Goal: Browse casually: Explore the website without a specific task or goal

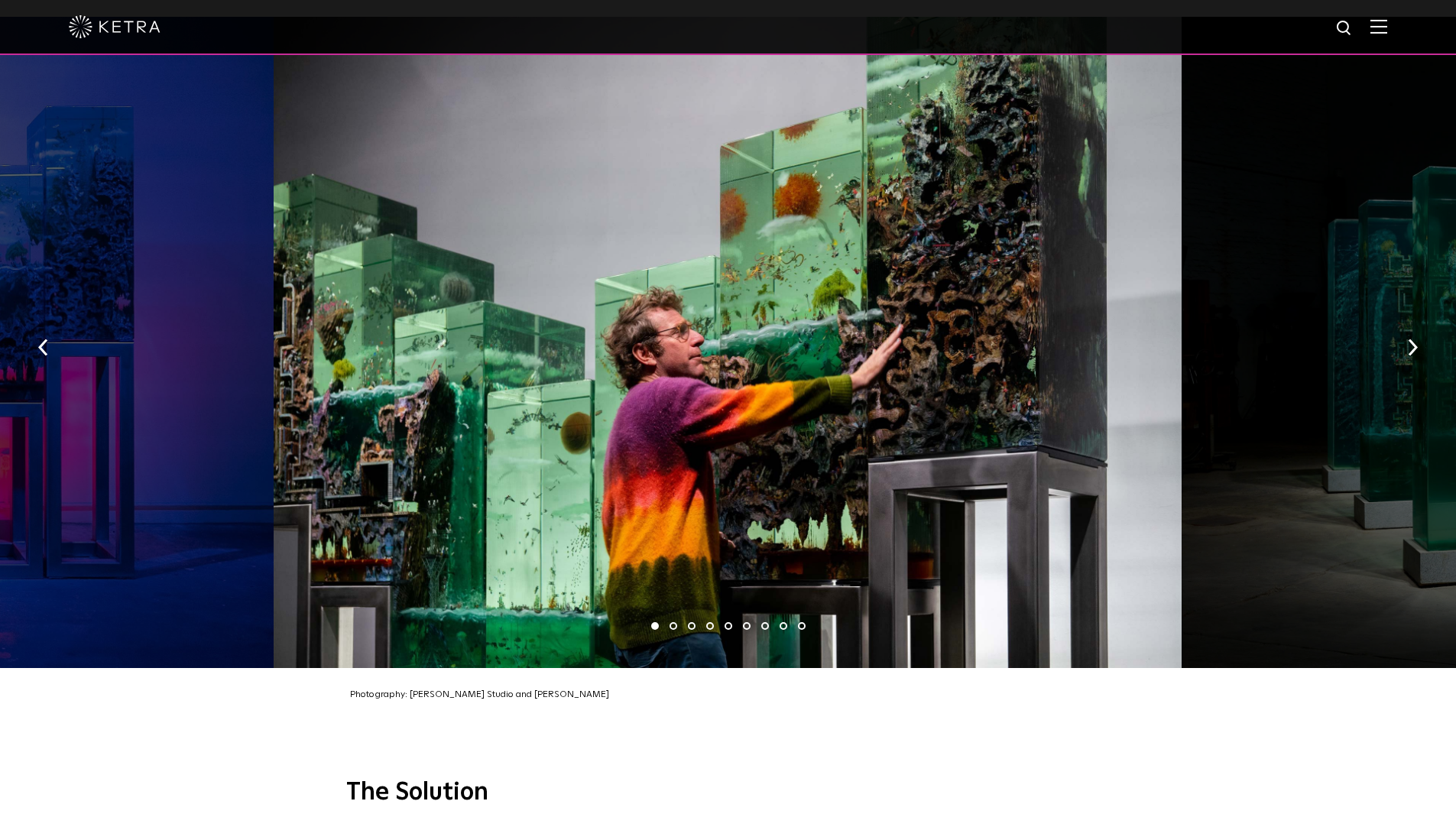
scroll to position [2447, 0]
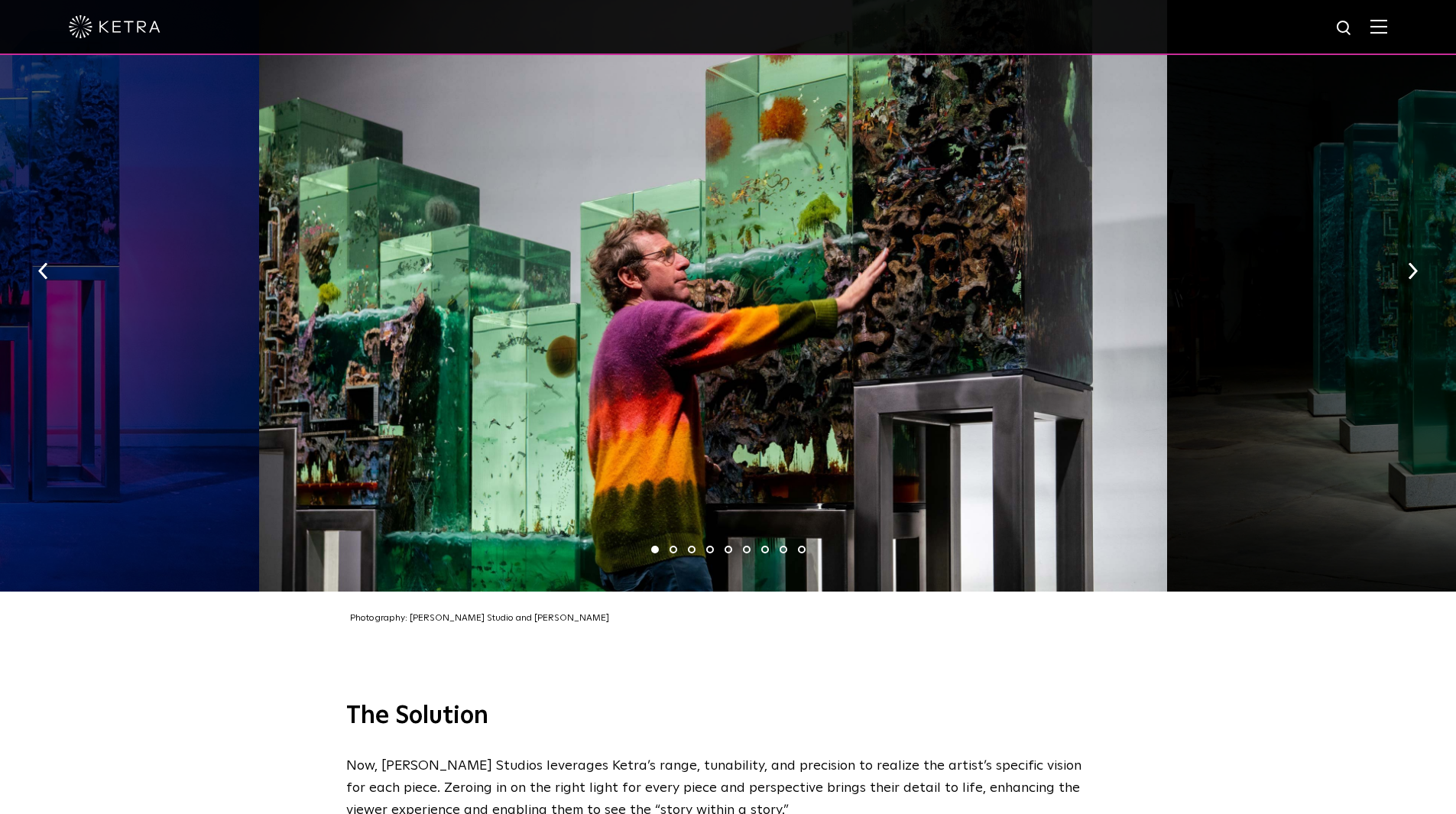
drag, startPoint x: 818, startPoint y: 377, endPoint x: 470, endPoint y: 373, distance: 348.0
click at [533, 374] on div at bounding box center [713, 266] width 908 height 652
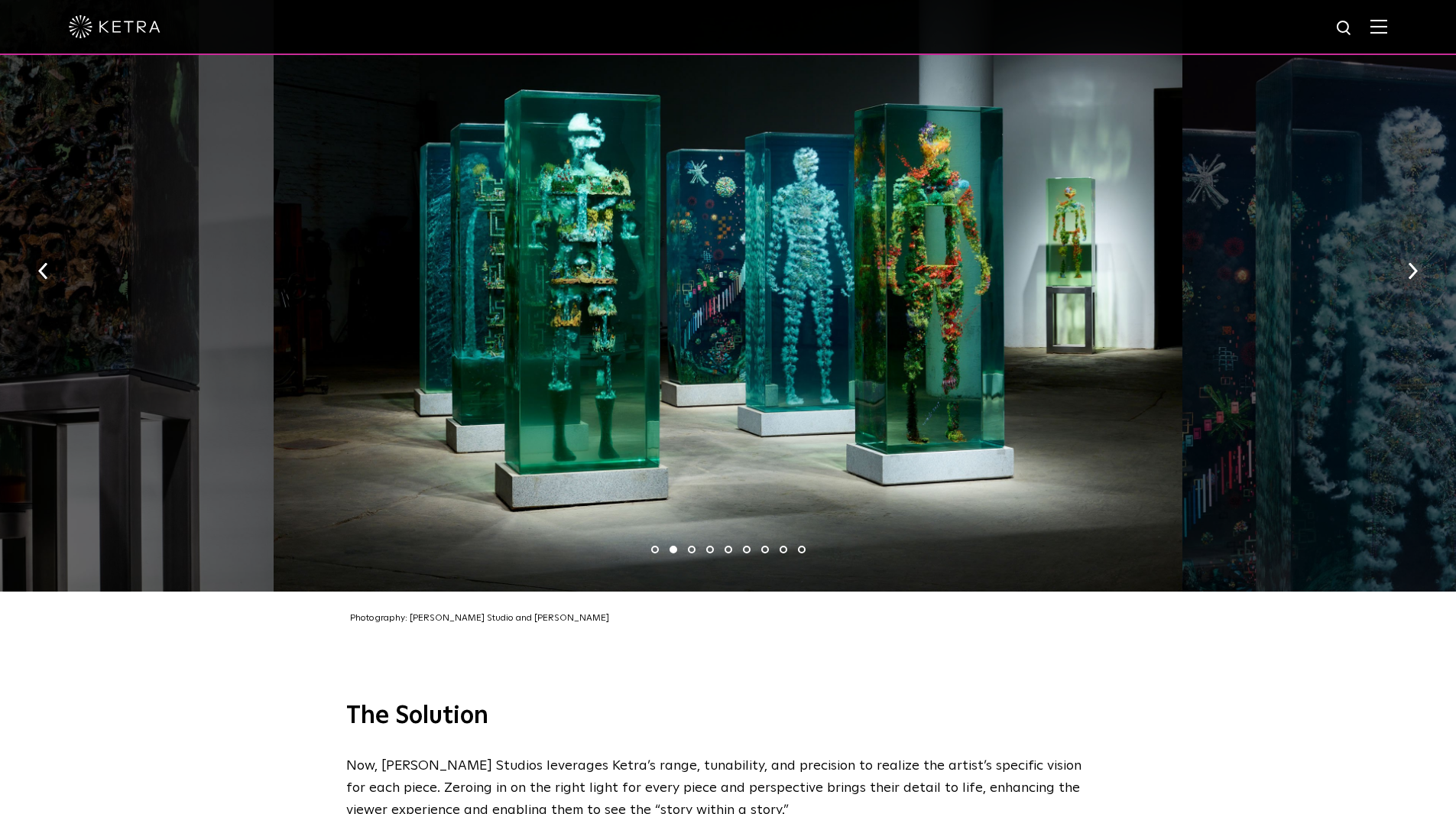
click at [549, 369] on div at bounding box center [728, 266] width 908 height 652
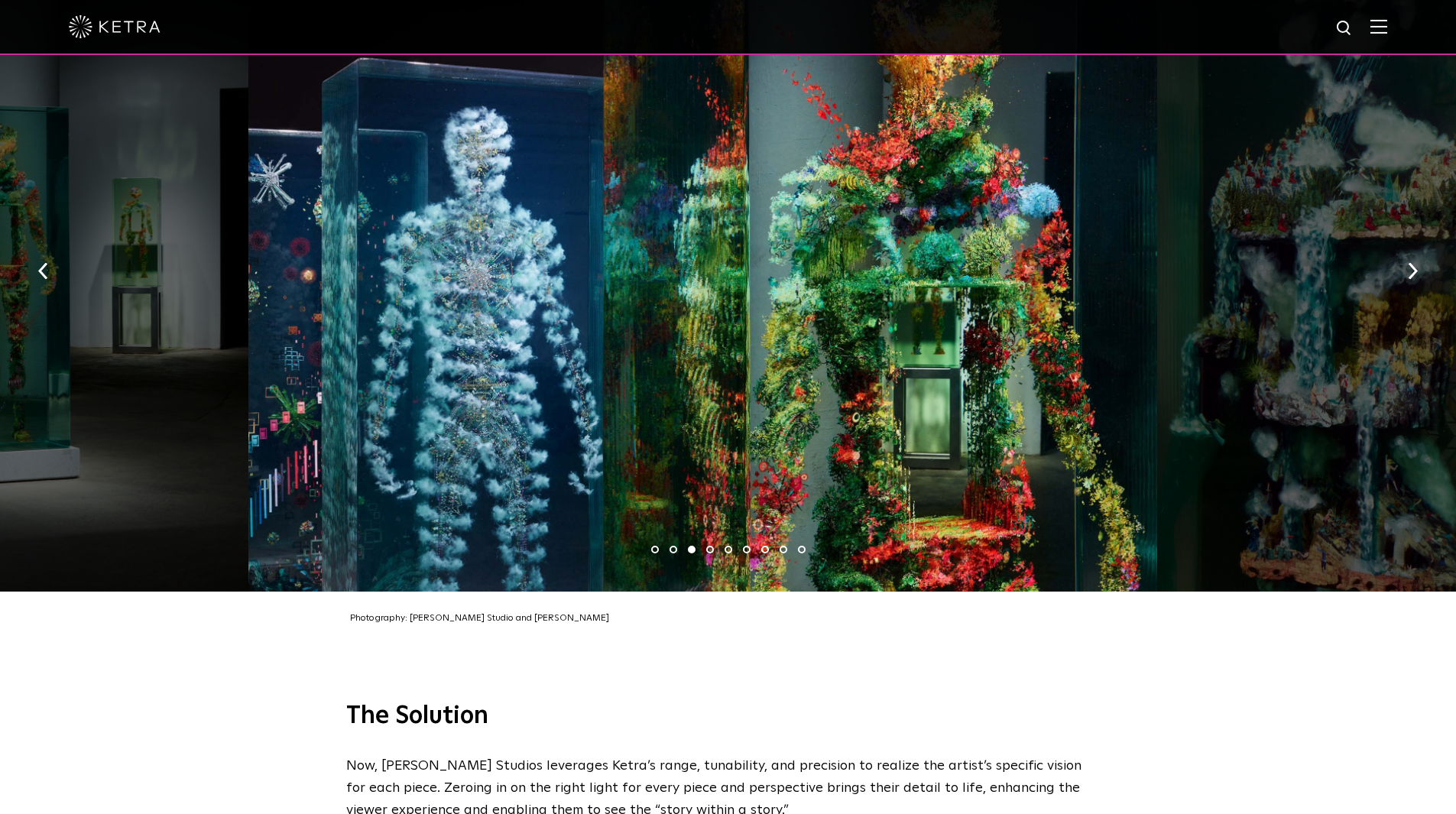
drag, startPoint x: 822, startPoint y: 390, endPoint x: 681, endPoint y: 398, distance: 141.2
click at [636, 388] on div at bounding box center [702, 266] width 908 height 652
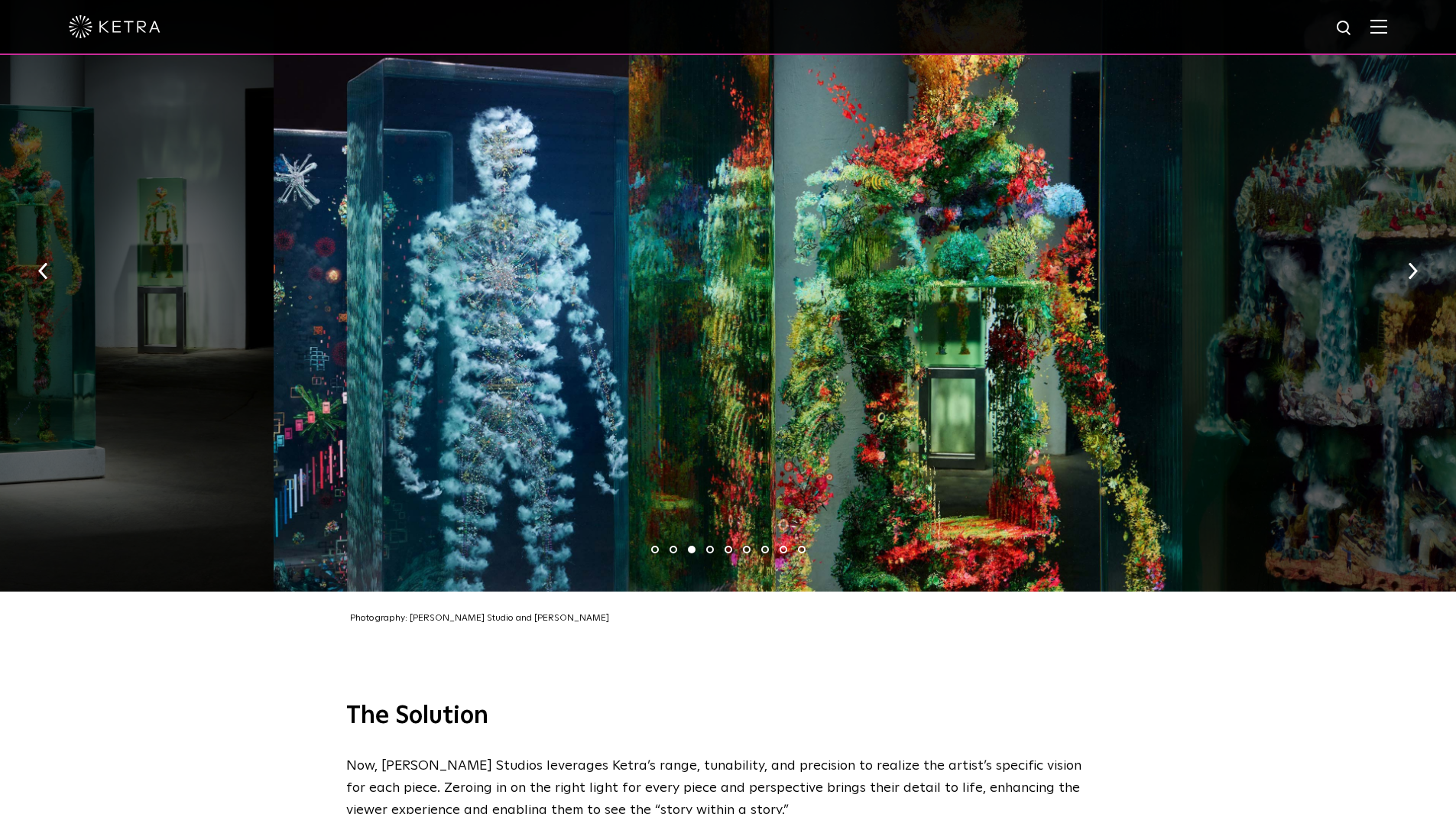
drag, startPoint x: 842, startPoint y: 378, endPoint x: 334, endPoint y: 329, distance: 510.4
click at [415, 334] on div at bounding box center [728, 266] width 908 height 652
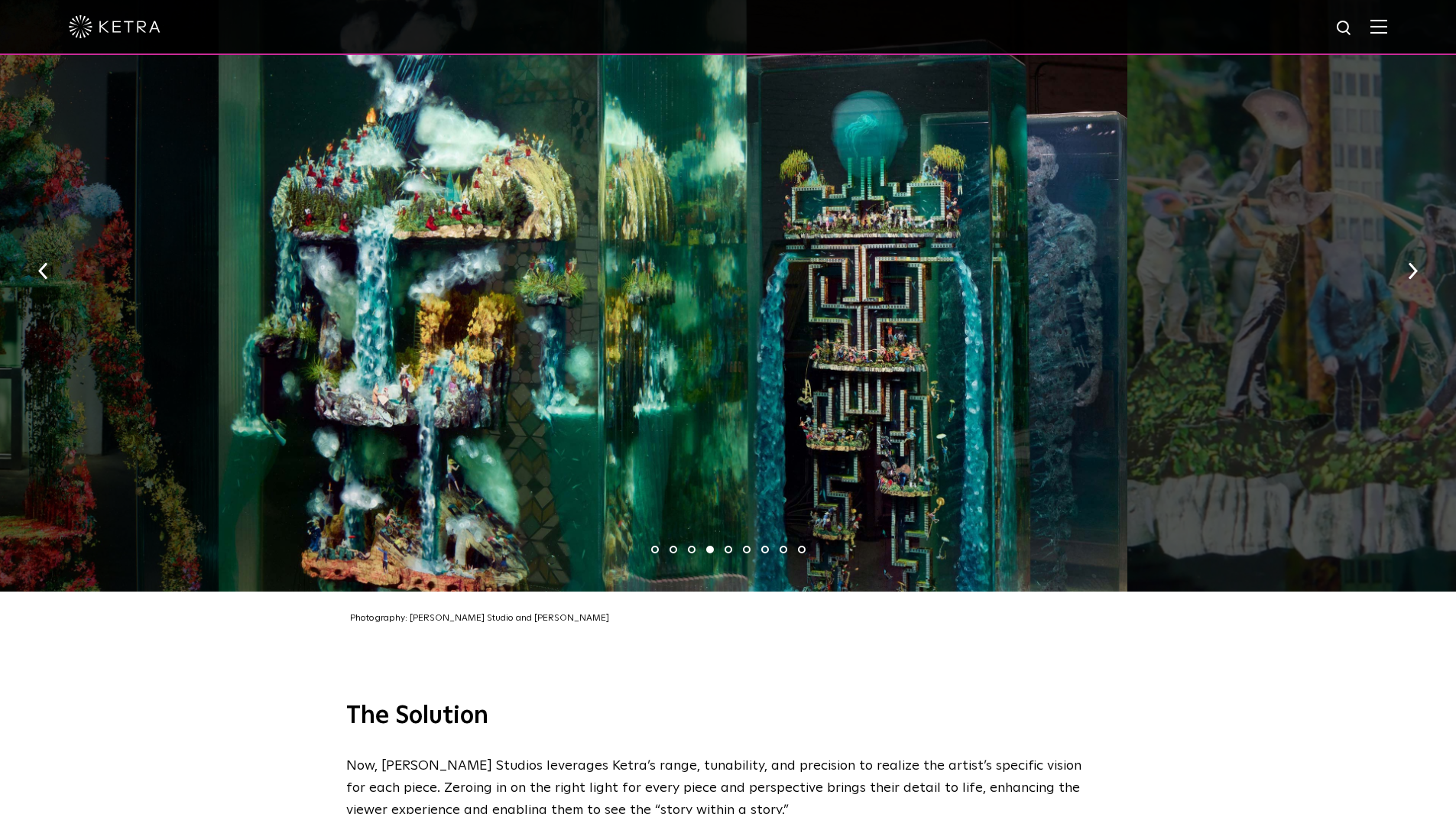
drag, startPoint x: 772, startPoint y: 369, endPoint x: 484, endPoint y: 366, distance: 288.0
click at [542, 369] on div at bounding box center [672, 266] width 908 height 652
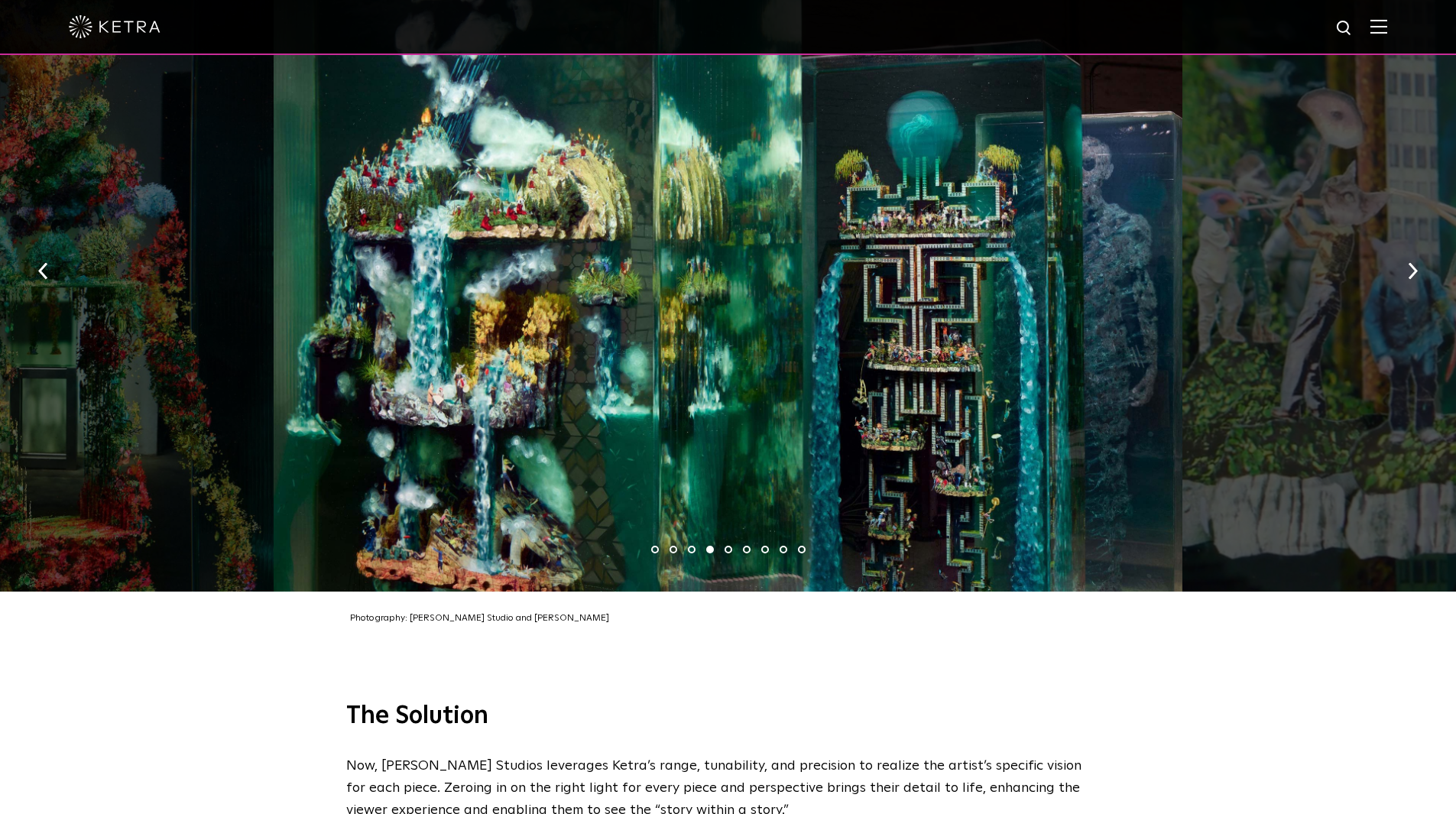
click at [513, 376] on div at bounding box center [728, 266] width 908 height 652
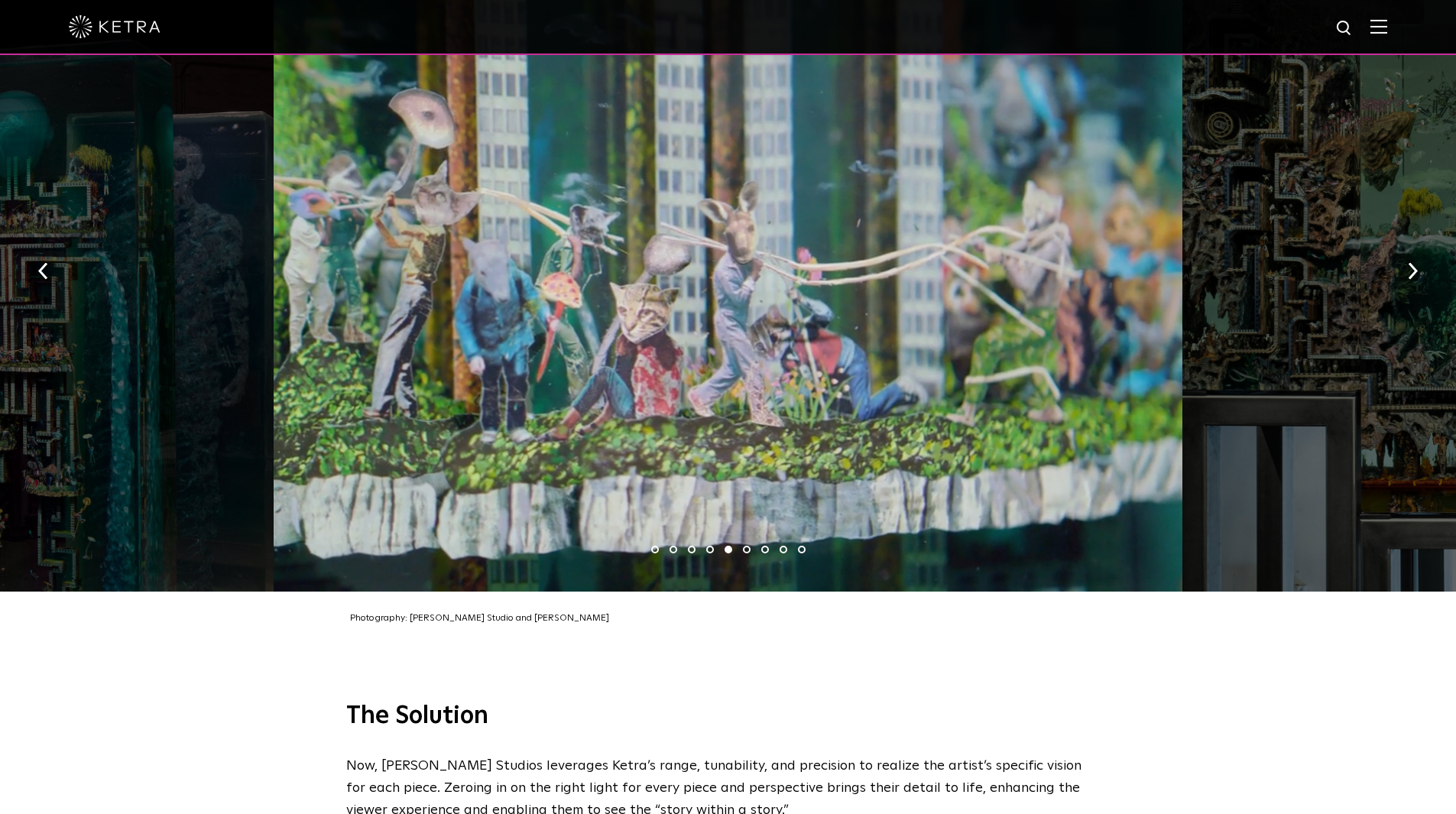
click at [506, 370] on div at bounding box center [728, 266] width 908 height 652
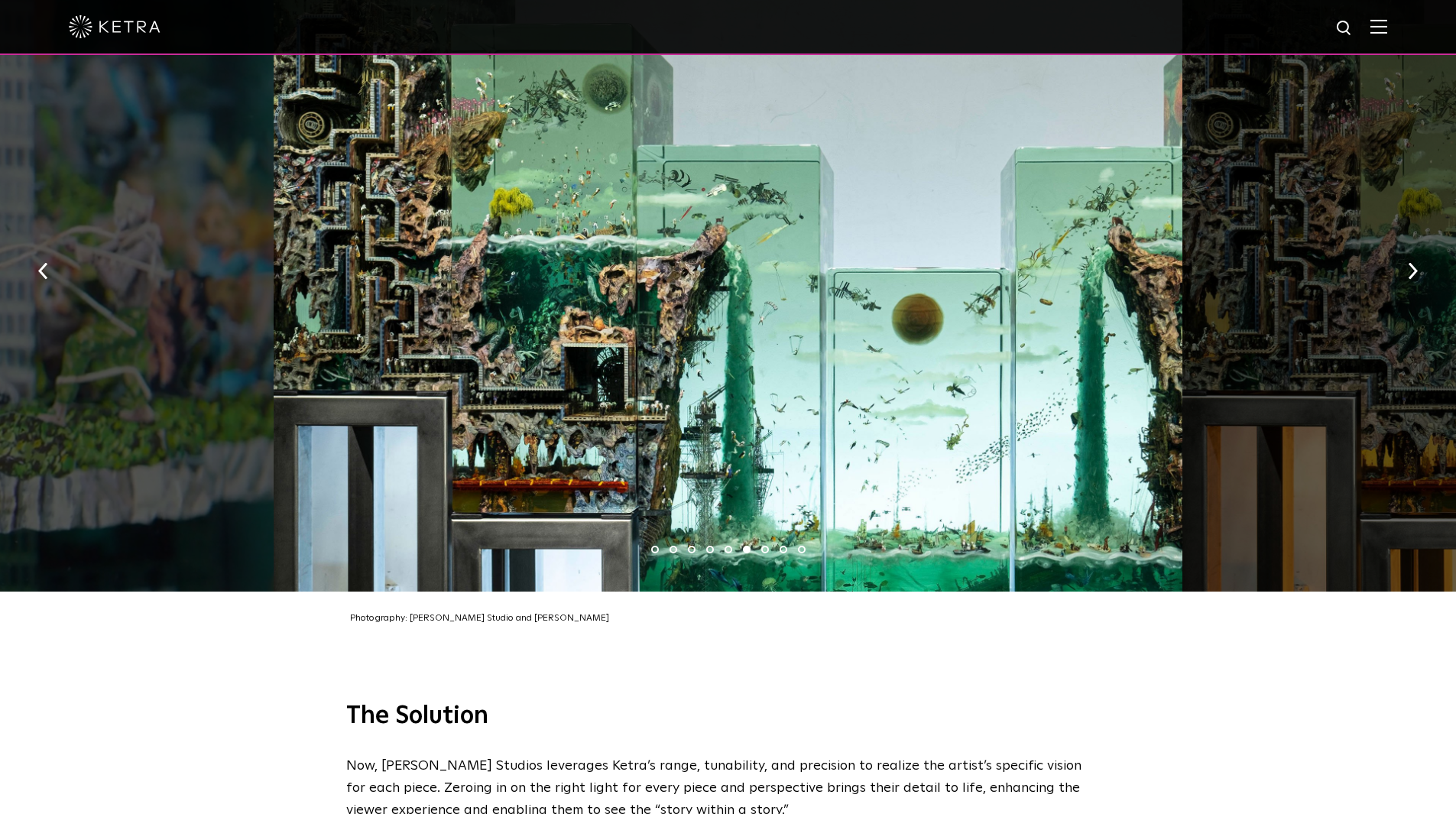
click at [549, 370] on div at bounding box center [728, 266] width 908 height 652
click at [462, 362] on div at bounding box center [728, 266] width 908 height 652
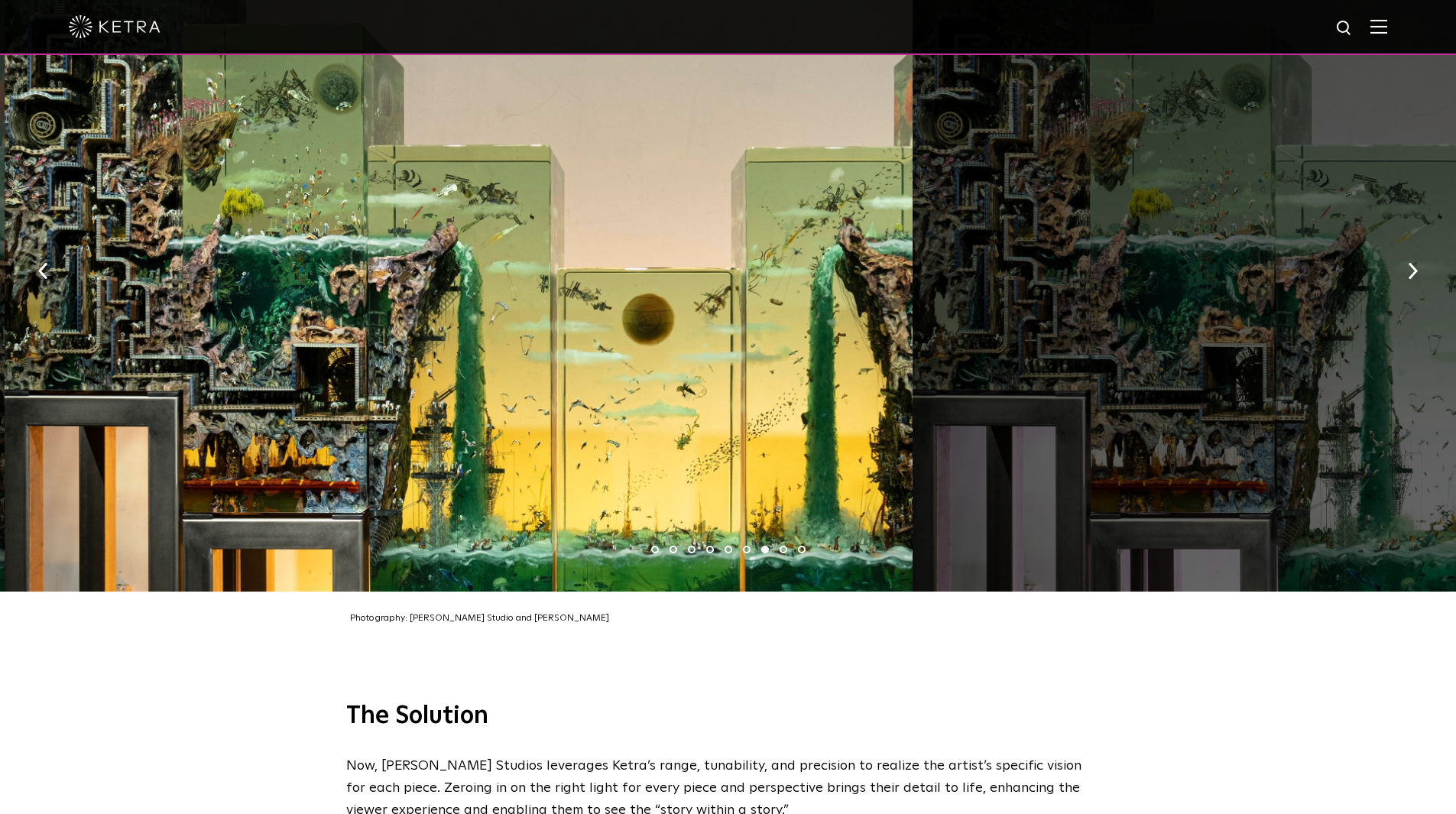
drag, startPoint x: 666, startPoint y: 334, endPoint x: 420, endPoint y: 357, distance: 247.1
click at [485, 342] on div at bounding box center [458, 266] width 908 height 652
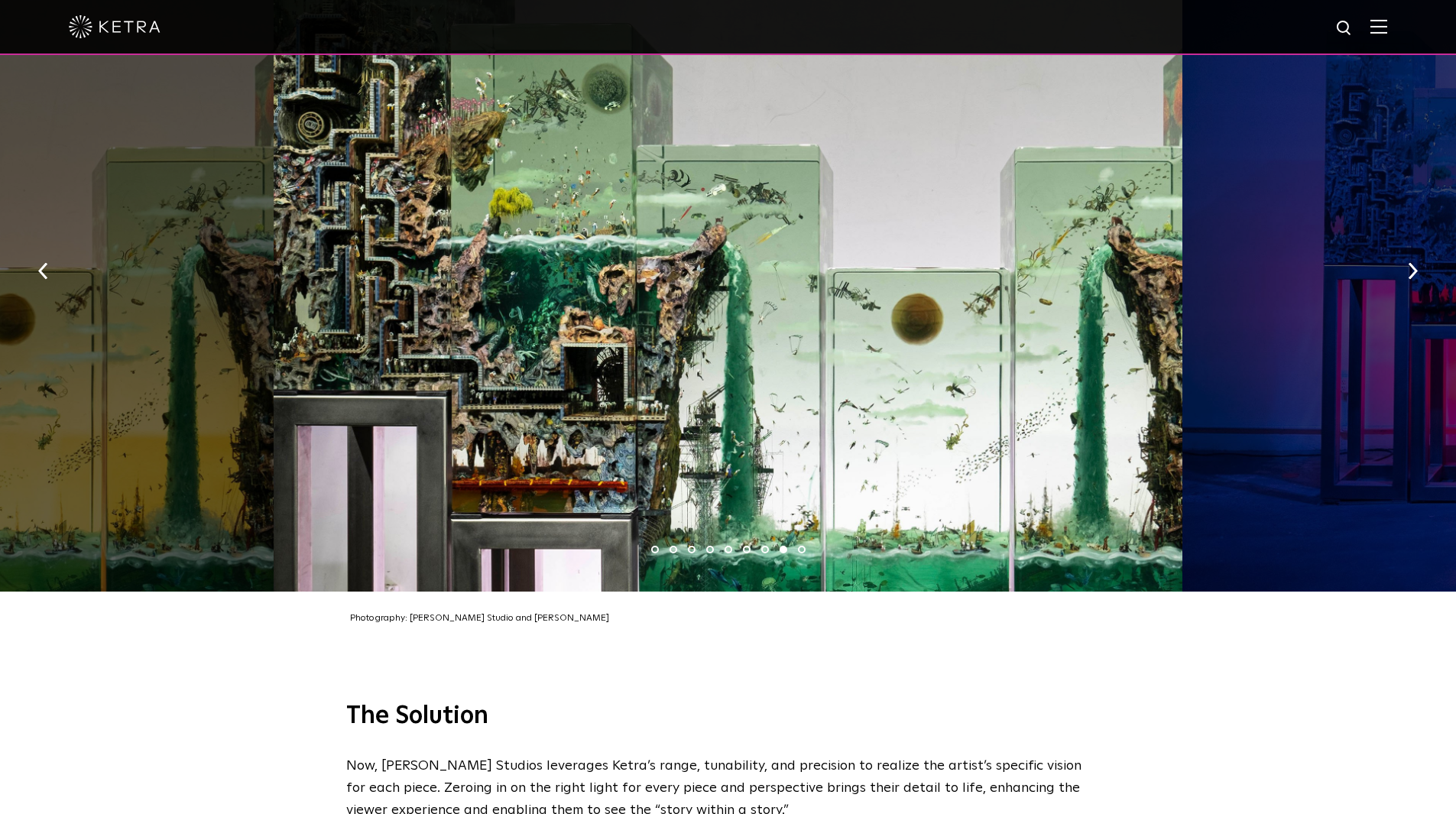
drag, startPoint x: 578, startPoint y: 387, endPoint x: 785, endPoint y: 375, distance: 207.3
click at [785, 375] on div at bounding box center [728, 266] width 908 height 652
drag, startPoint x: 607, startPoint y: 352, endPoint x: 981, endPoint y: 346, distance: 374.0
click at [955, 342] on div at bounding box center [728, 266] width 908 height 652
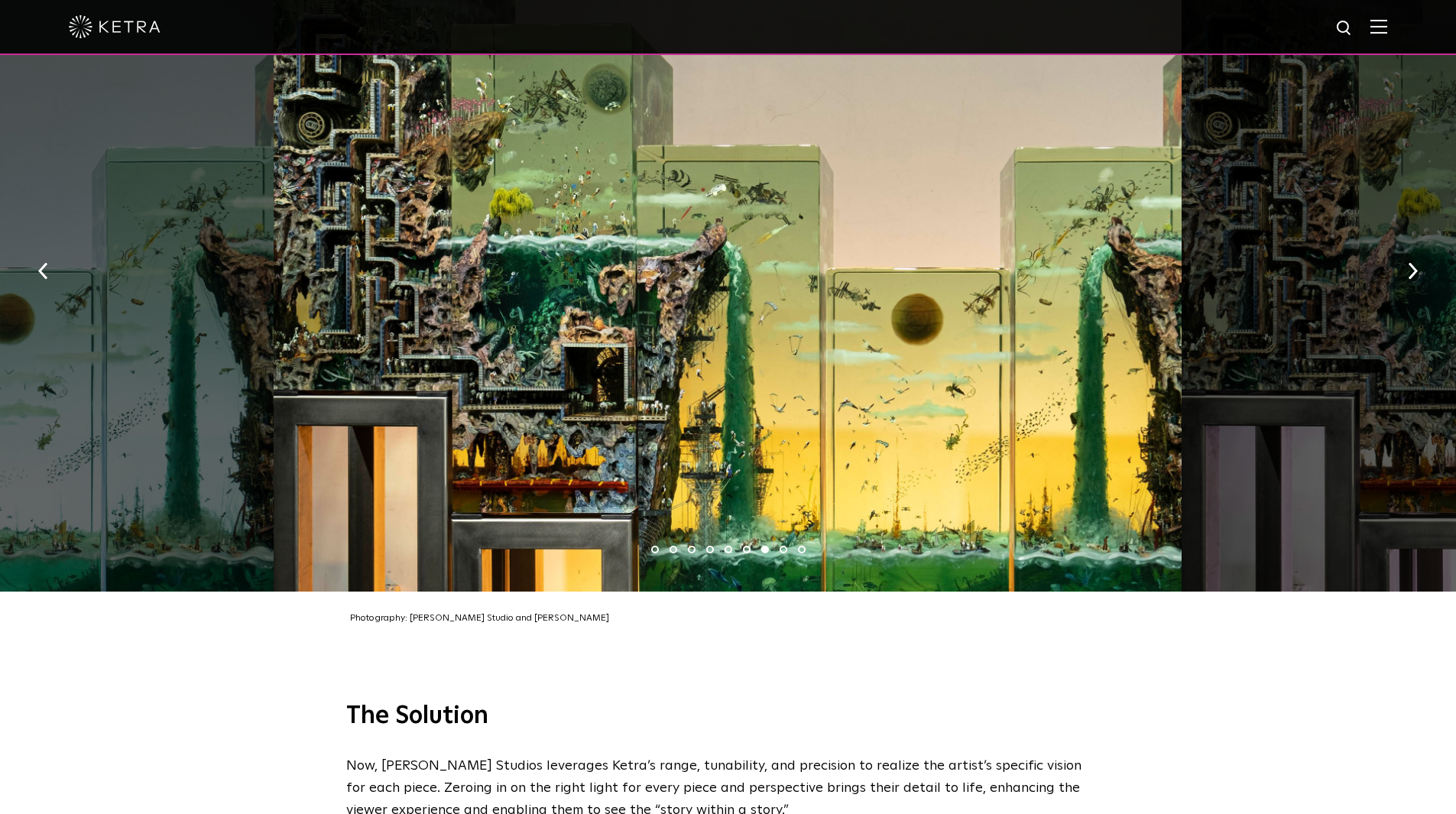
drag, startPoint x: 590, startPoint y: 386, endPoint x: 890, endPoint y: 368, distance: 300.5
click at [775, 386] on div at bounding box center [728, 266] width 908 height 652
drag, startPoint x: 715, startPoint y: 376, endPoint x: 958, endPoint y: 349, distance: 244.5
click at [838, 357] on div at bounding box center [728, 266] width 908 height 652
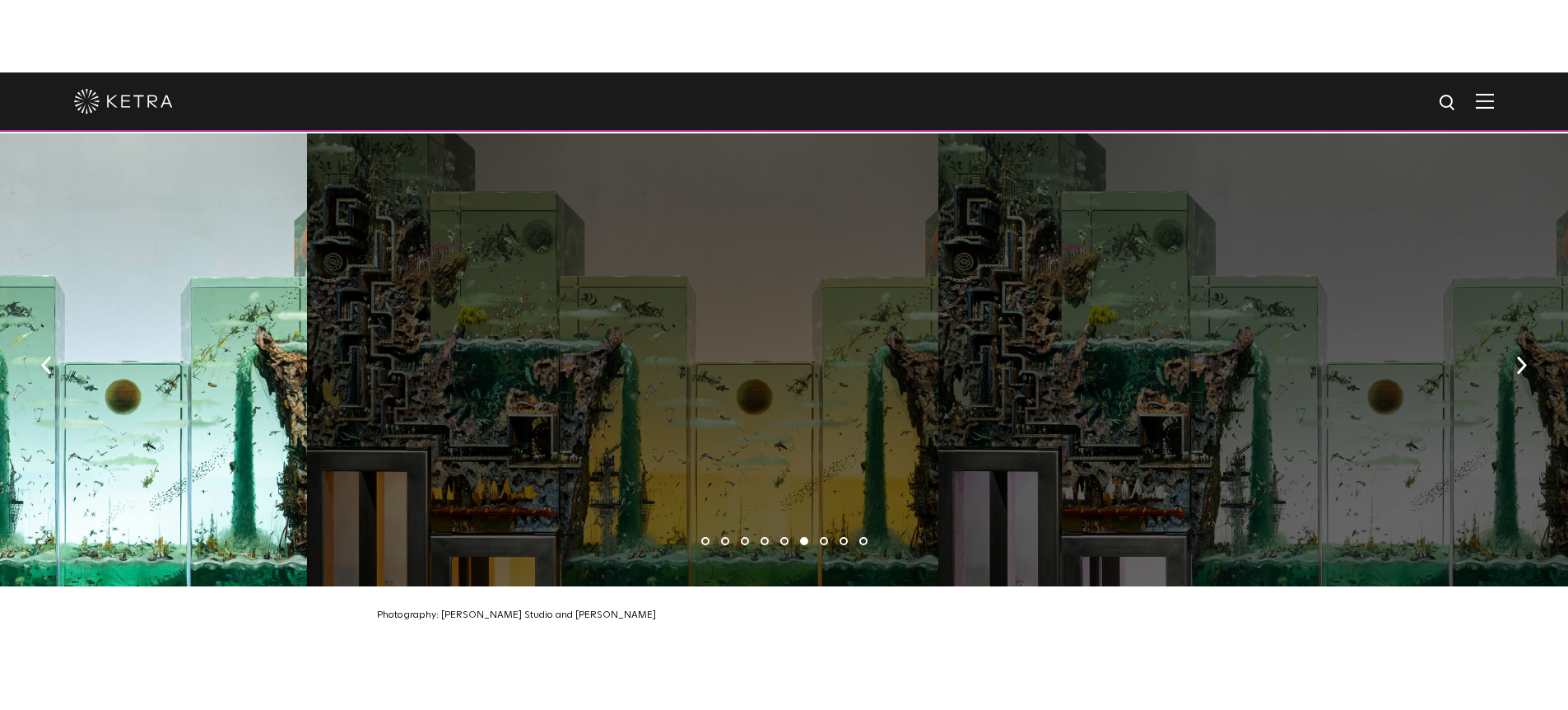
scroll to position [2510, 0]
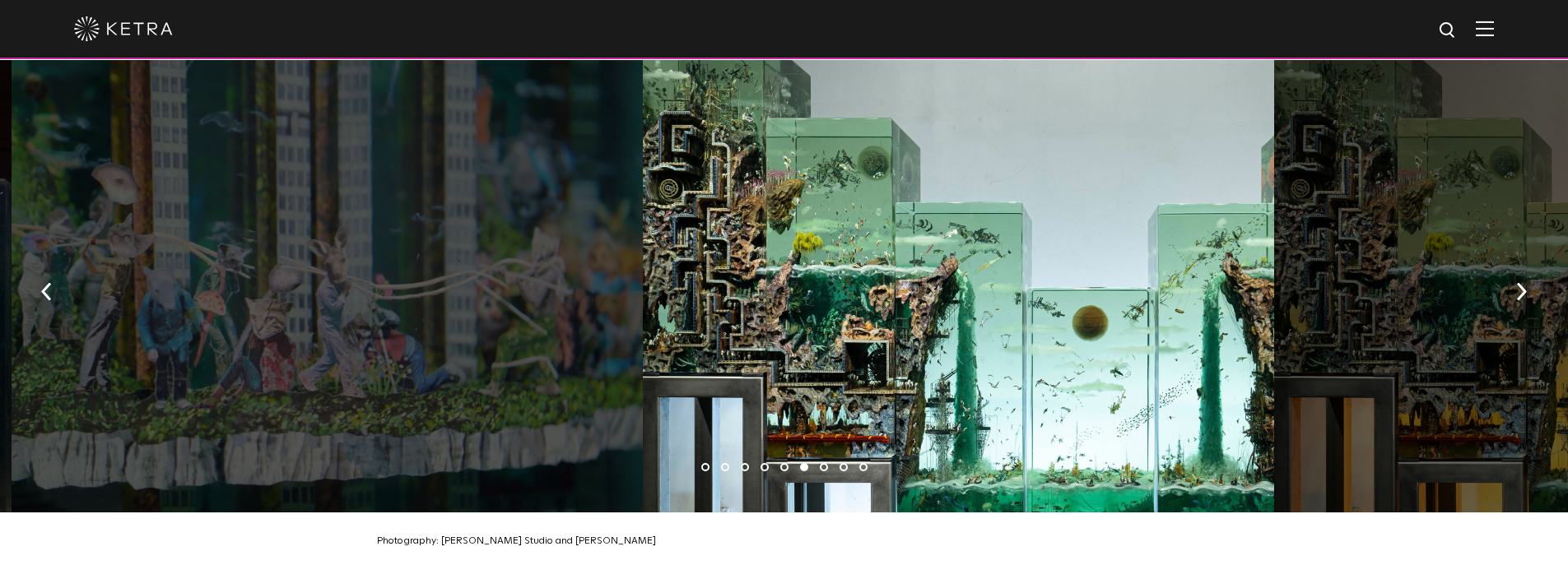
drag, startPoint x: 680, startPoint y: 324, endPoint x: 927, endPoint y: 317, distance: 247.1
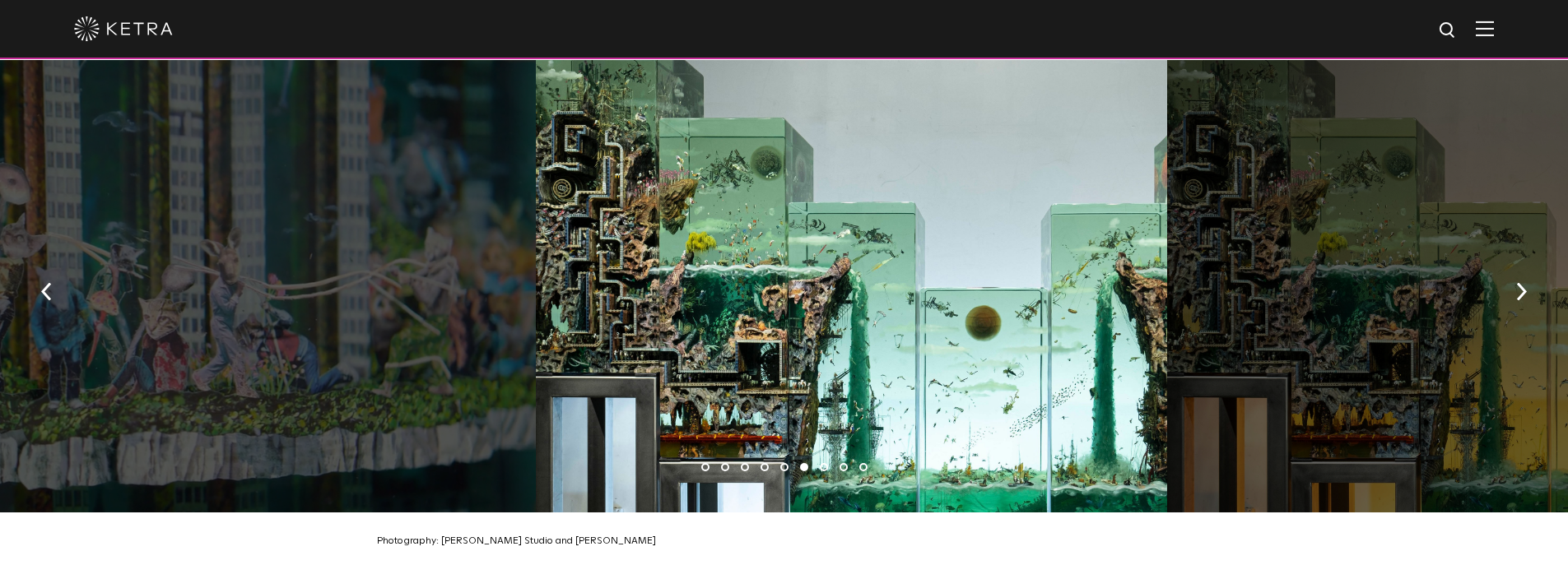
drag, startPoint x: 784, startPoint y: 314, endPoint x: 1111, endPoint y: 311, distance: 327.0
click at [910, 308] on div at bounding box center [852, 286] width 631 height 453
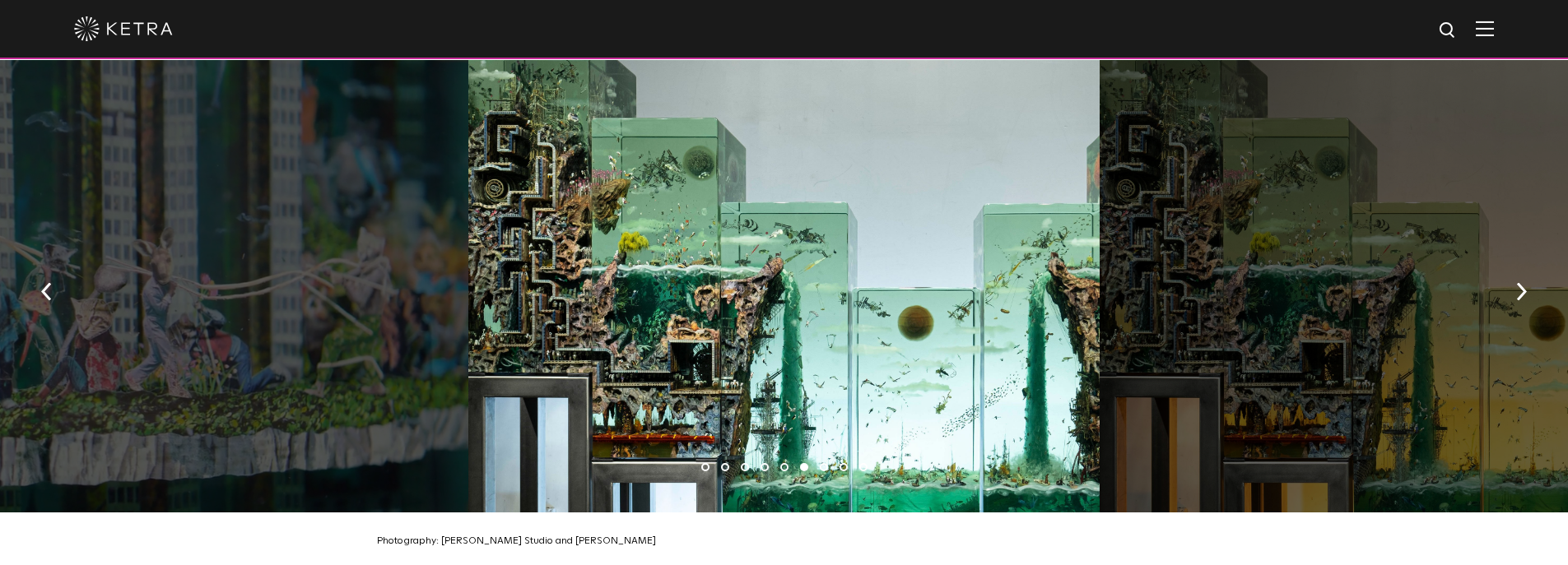
click at [649, 284] on div at bounding box center [784, 286] width 631 height 453
drag, startPoint x: 648, startPoint y: 289, endPoint x: 292, endPoint y: 266, distance: 356.7
click at [469, 273] on div at bounding box center [784, 286] width 631 height 453
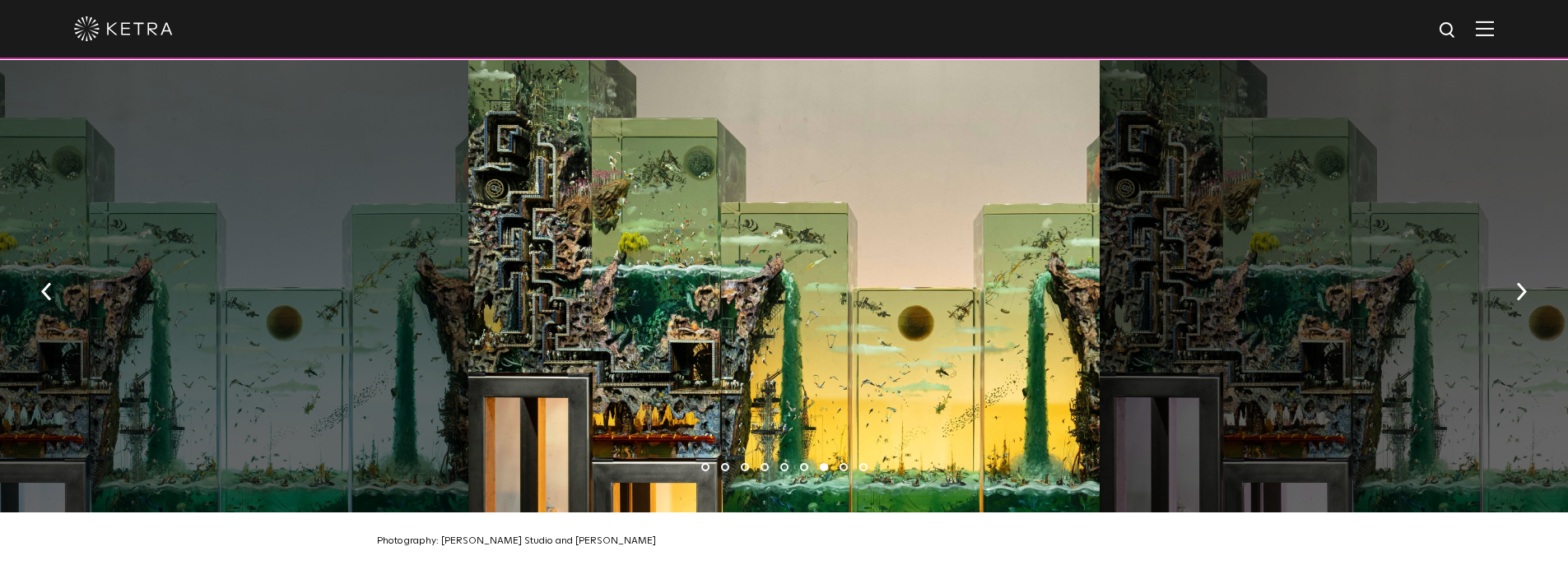
drag, startPoint x: 571, startPoint y: 279, endPoint x: 384, endPoint y: 255, distance: 188.5
click at [500, 273] on div at bounding box center [784, 286] width 631 height 453
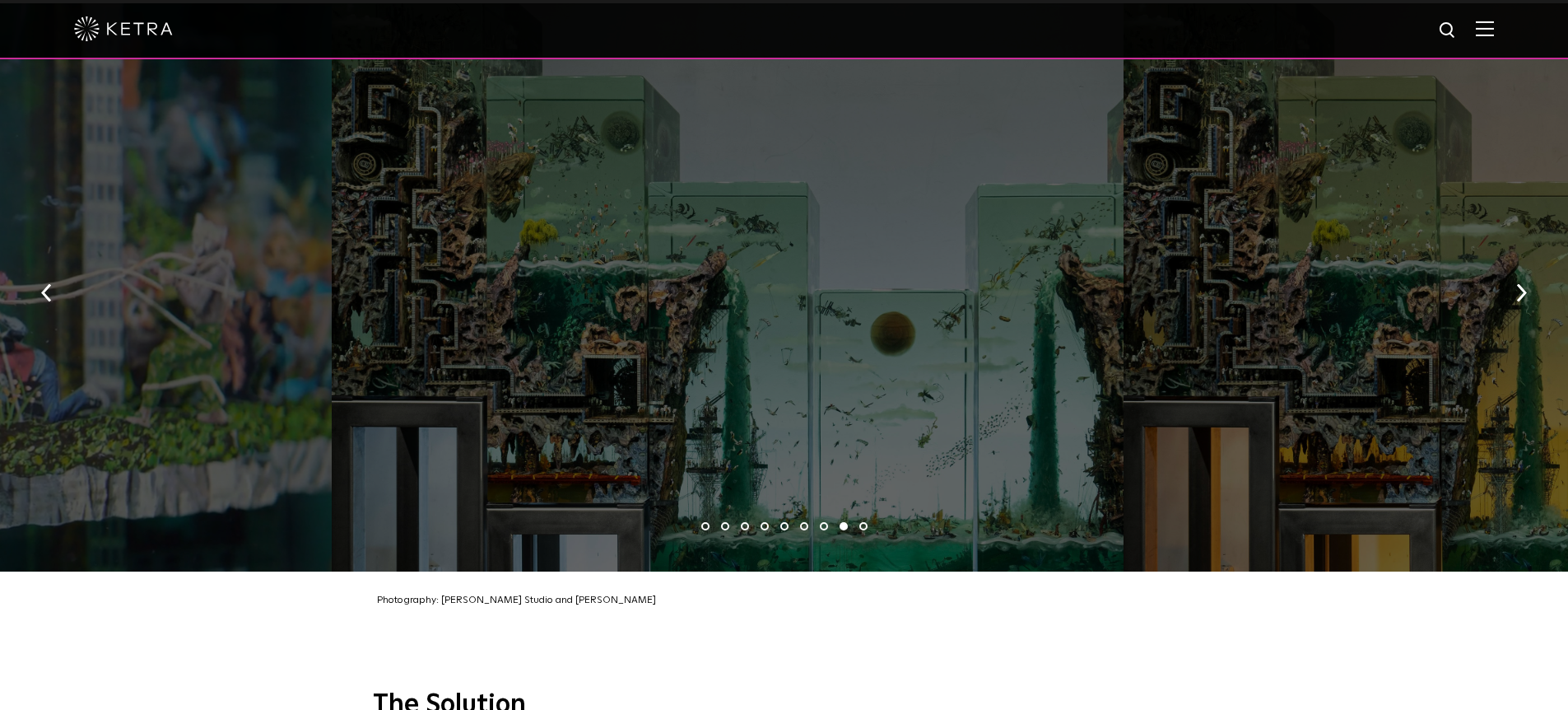
scroll to position [2592, 0]
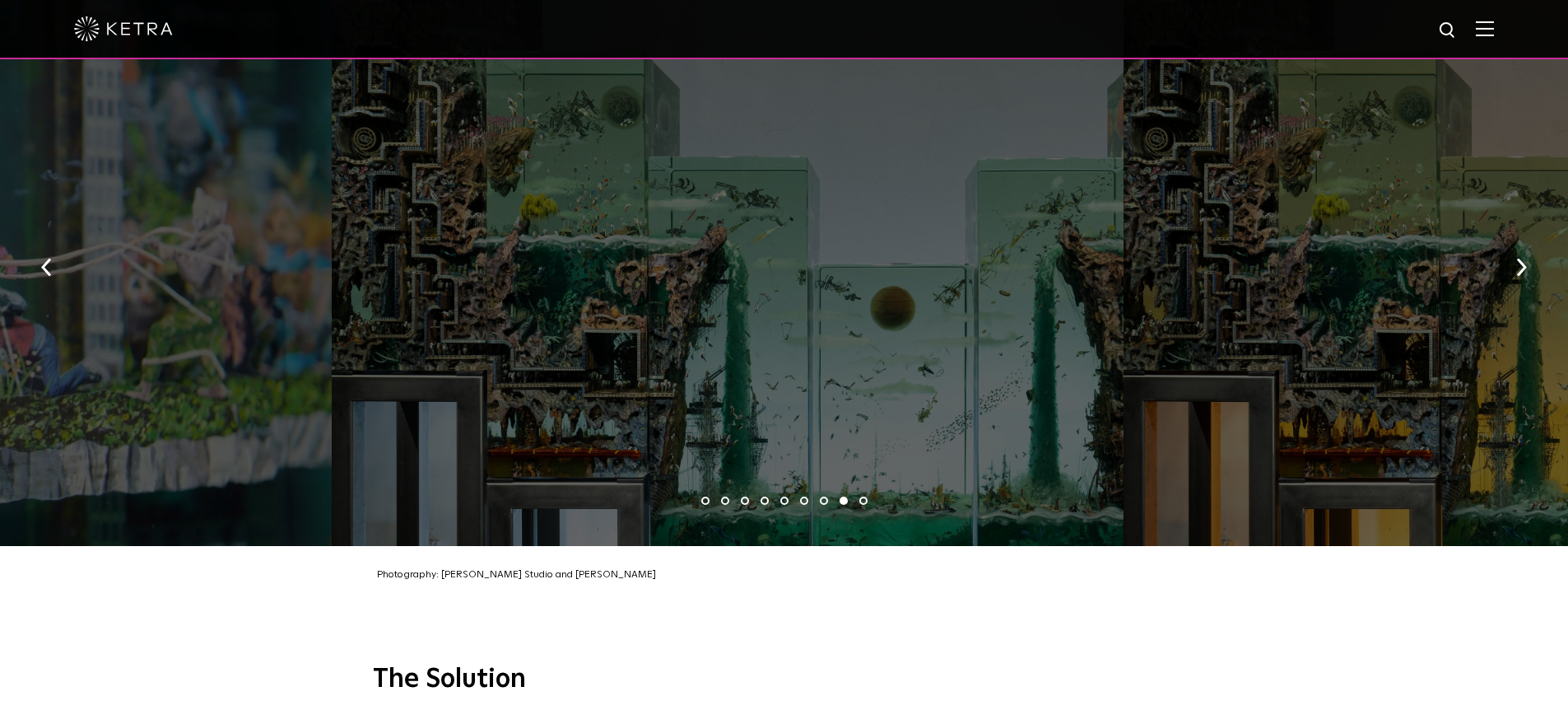
drag, startPoint x: 742, startPoint y: 253, endPoint x: 1135, endPoint y: 251, distance: 393.0
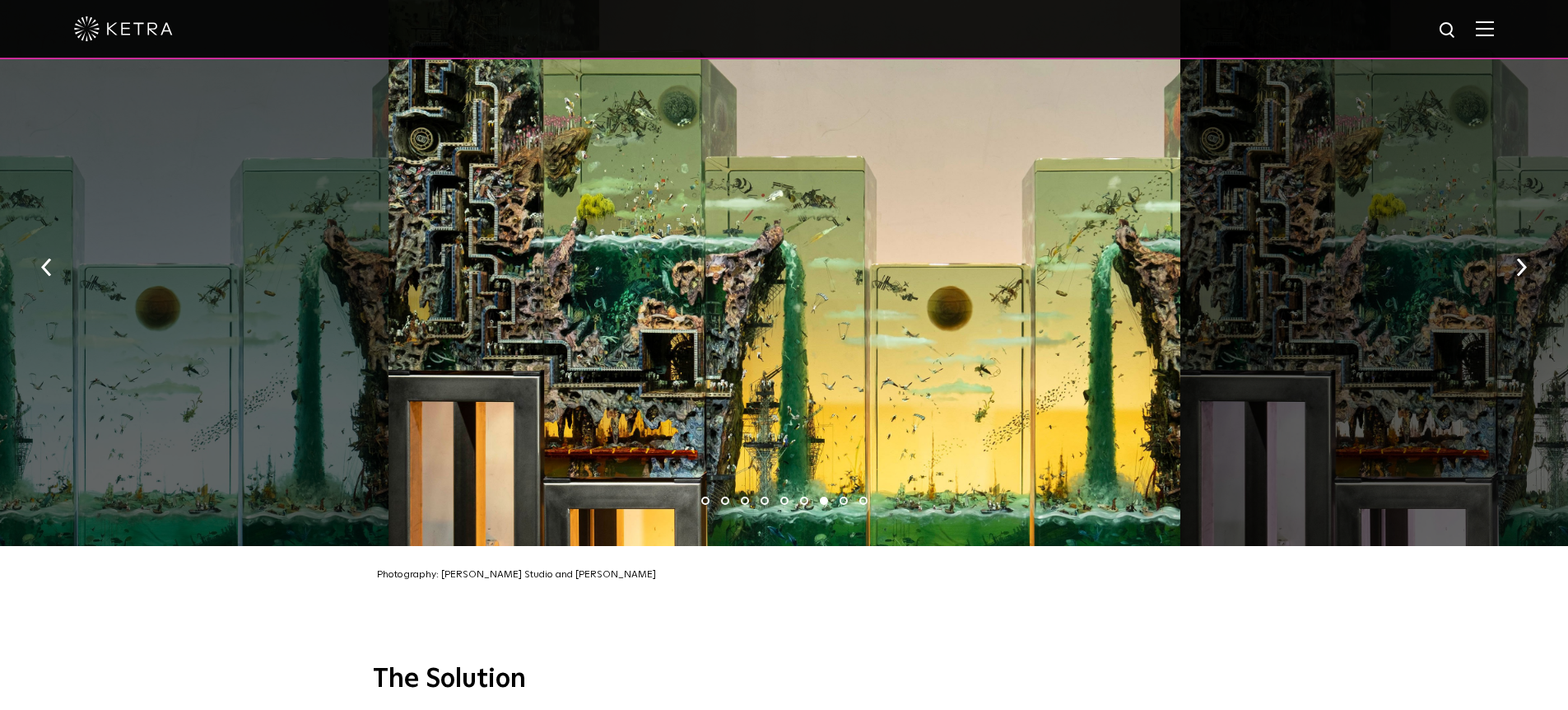
drag, startPoint x: 688, startPoint y: 309, endPoint x: 1093, endPoint y: 308, distance: 405.0
click at [1085, 309] on div at bounding box center [784, 261] width 792 height 568
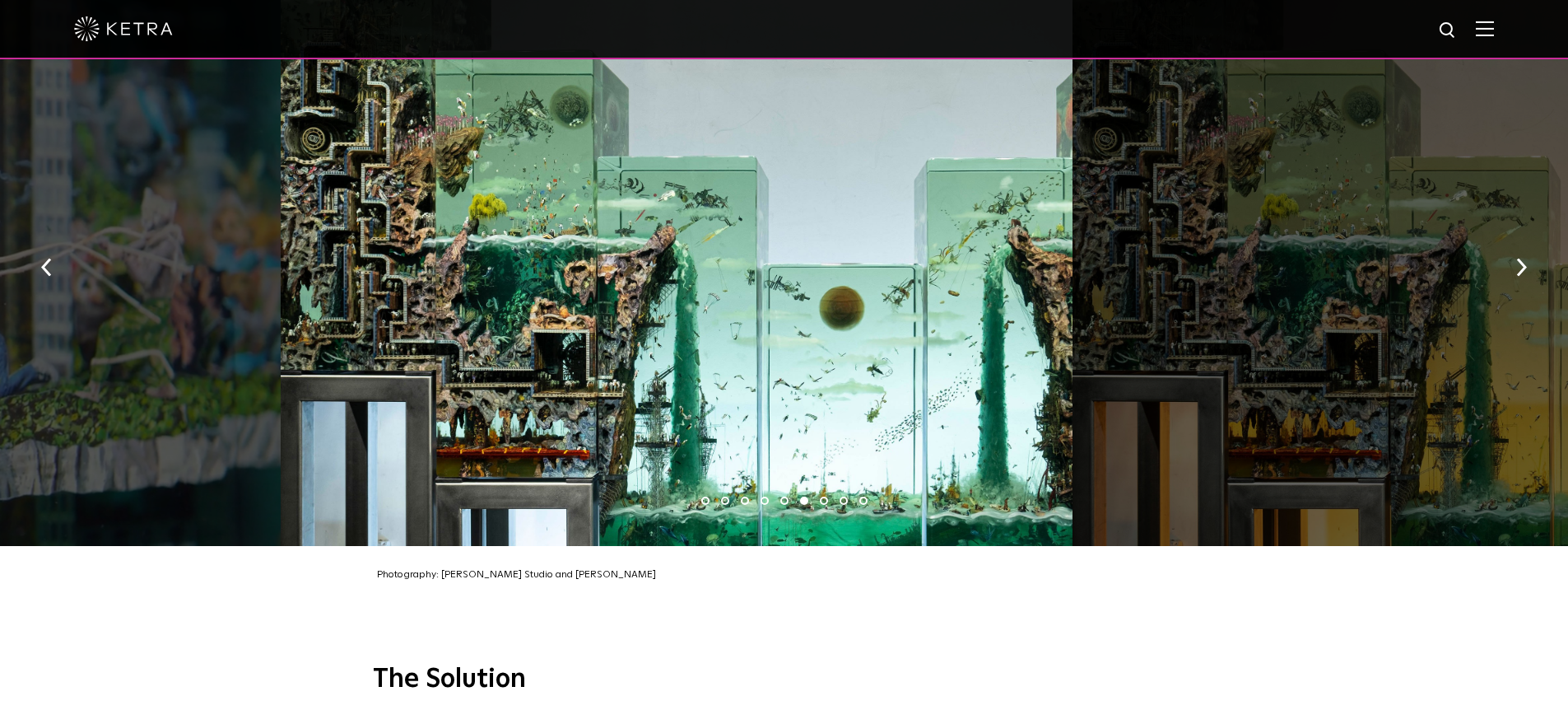
drag, startPoint x: 916, startPoint y: 321, endPoint x: 684, endPoint y: 283, distance: 235.1
click at [690, 284] on div at bounding box center [677, 261] width 792 height 568
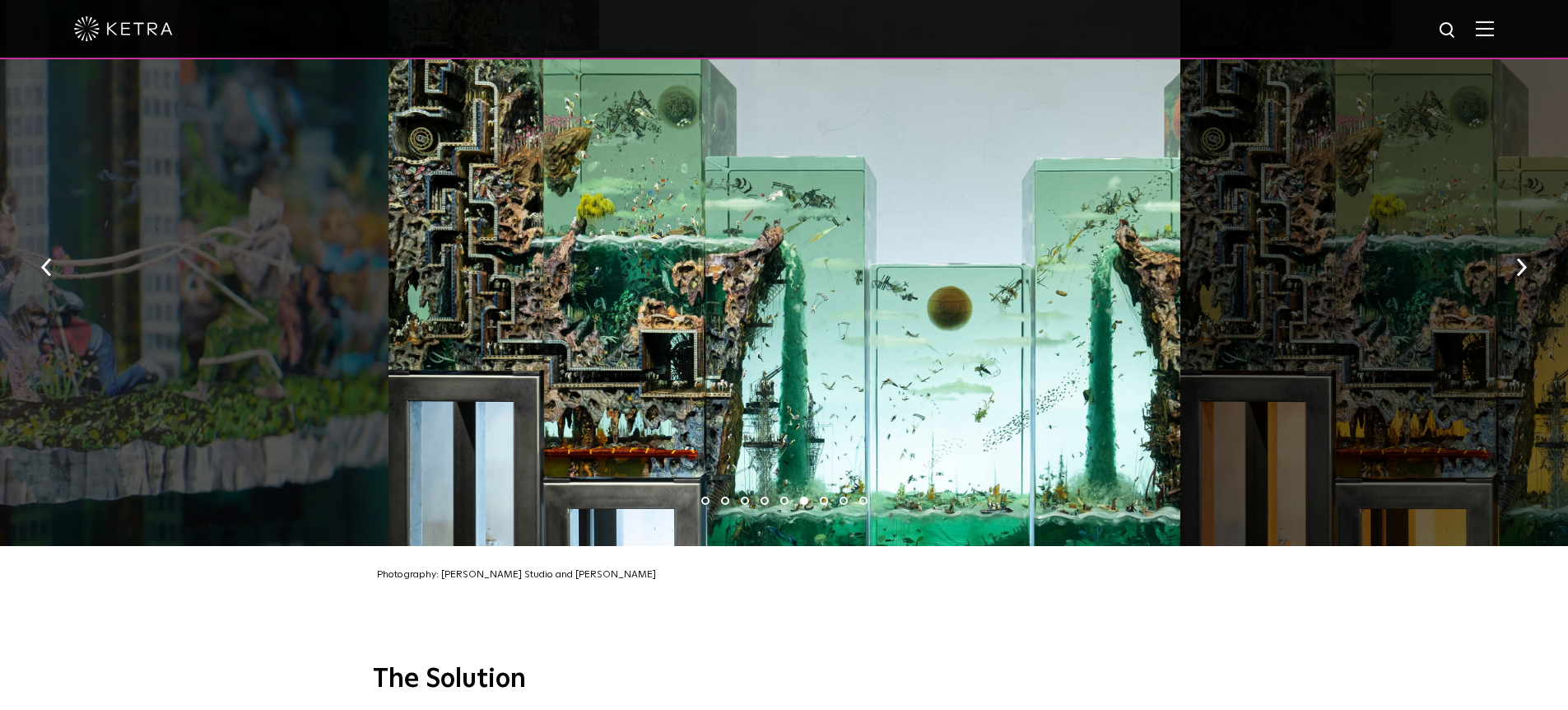
drag, startPoint x: 1031, startPoint y: 333, endPoint x: 700, endPoint y: 277, distance: 335.7
click at [732, 286] on div at bounding box center [784, 261] width 792 height 568
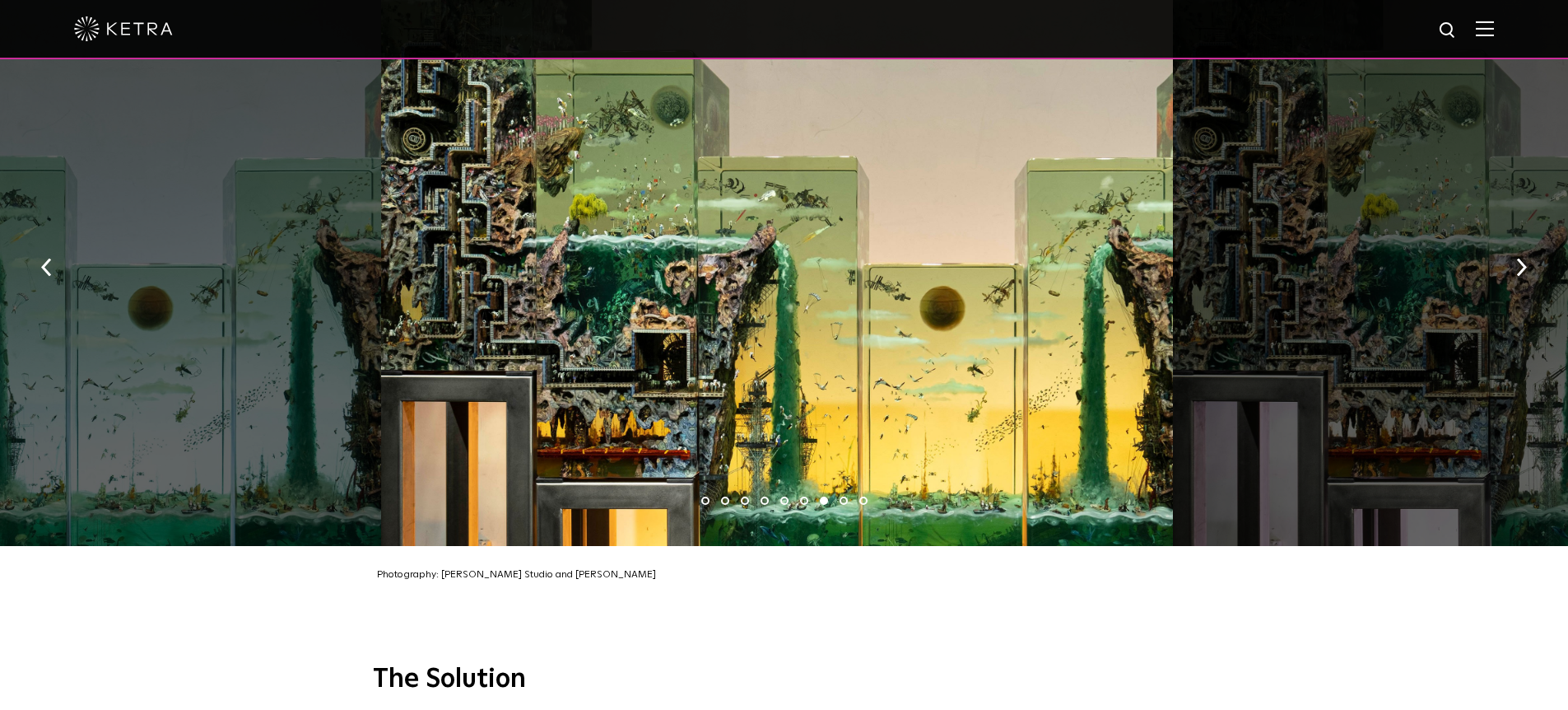
drag, startPoint x: 985, startPoint y: 311, endPoint x: 611, endPoint y: 263, distance: 377.1
click at [698, 275] on div at bounding box center [777, 261] width 792 height 568
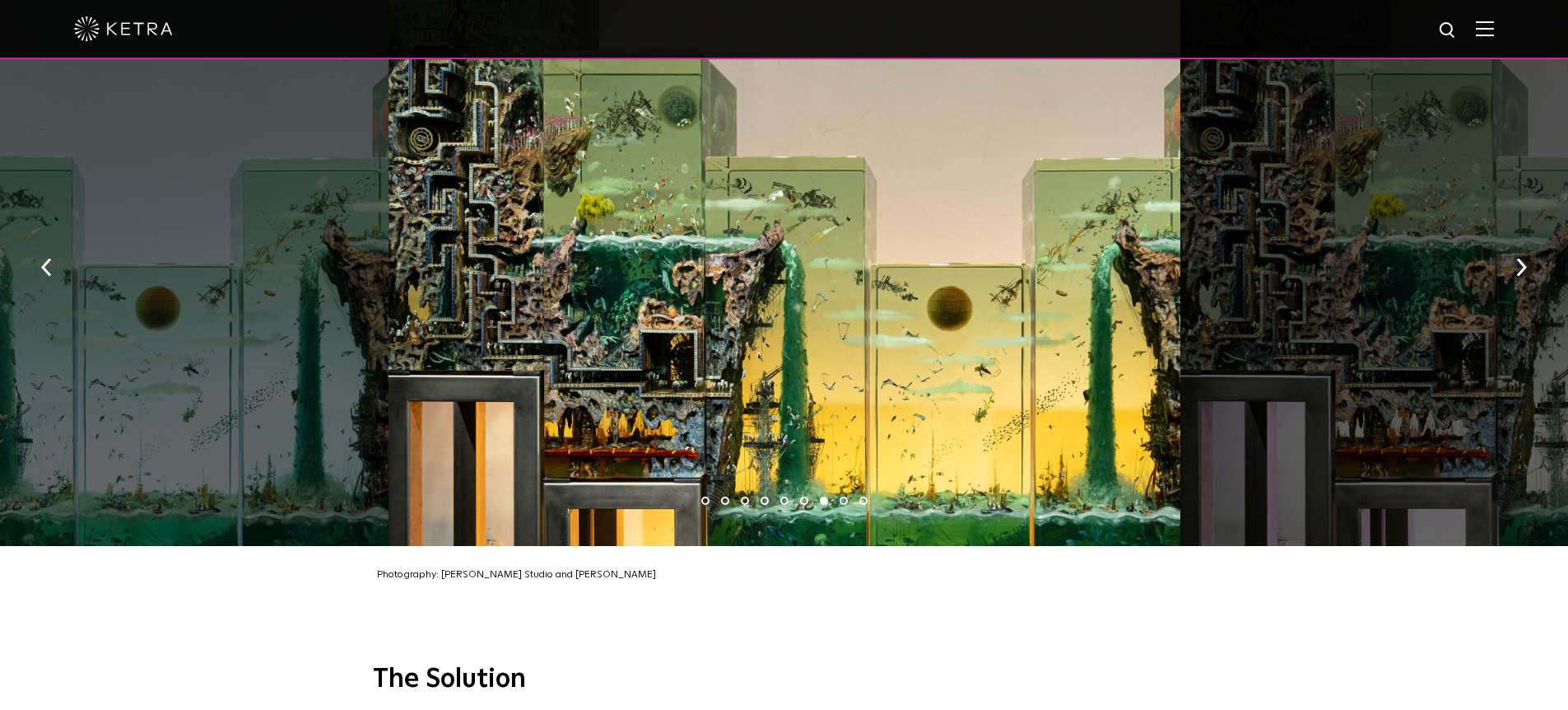
drag, startPoint x: 983, startPoint y: 292, endPoint x: 528, endPoint y: 228, distance: 459.5
click at [646, 245] on div at bounding box center [784, 261] width 792 height 568
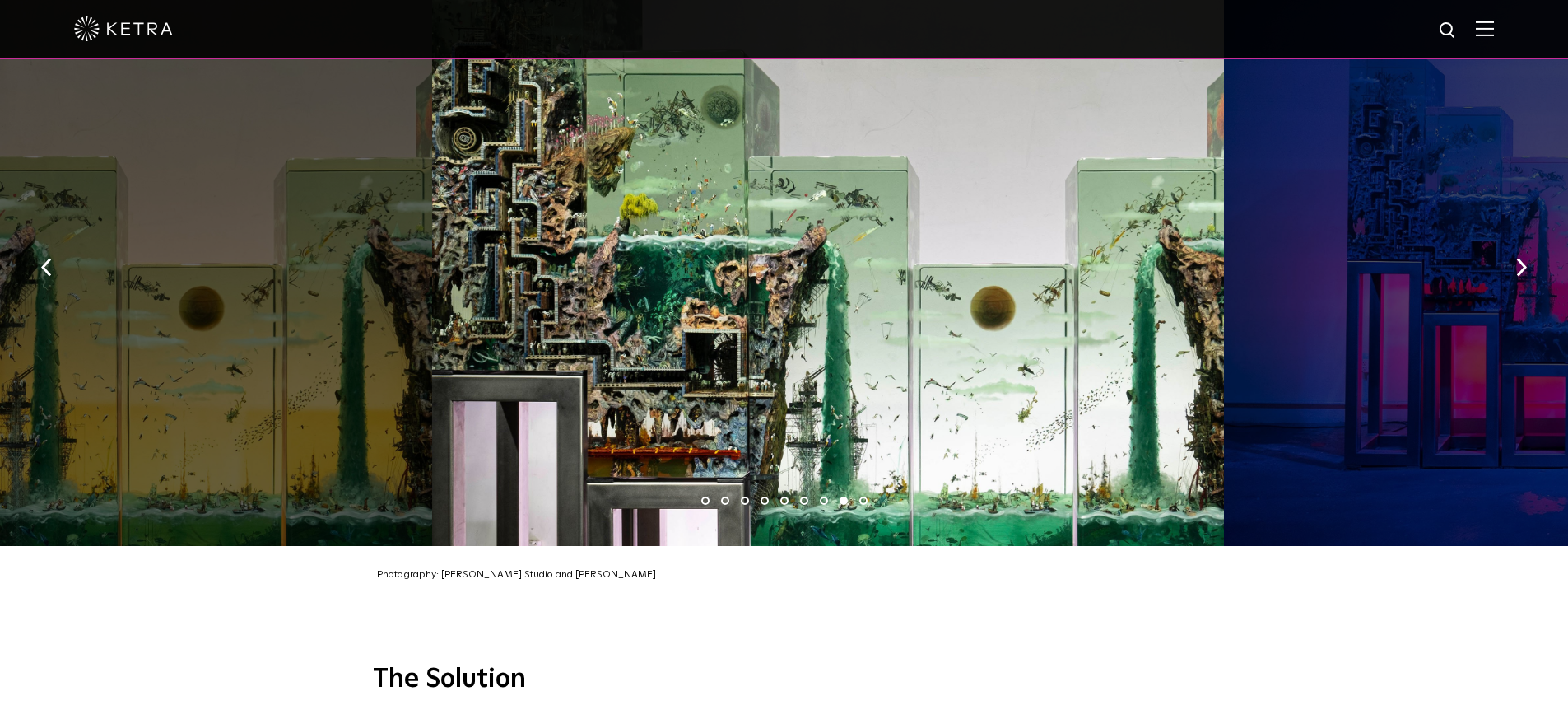
drag, startPoint x: 763, startPoint y: 324, endPoint x: 806, endPoint y: 333, distance: 43.9
click at [806, 333] on div at bounding box center [828, 261] width 792 height 568
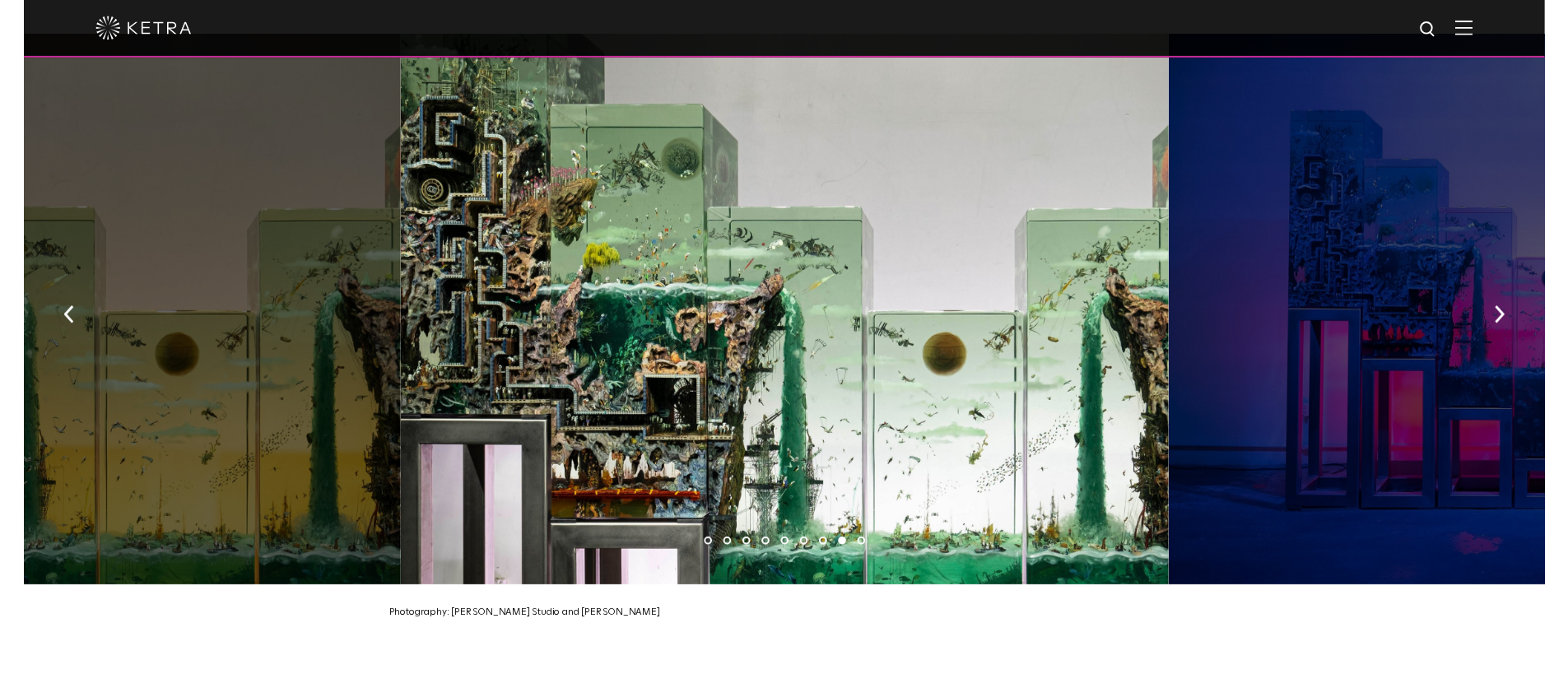
scroll to position [2509, 0]
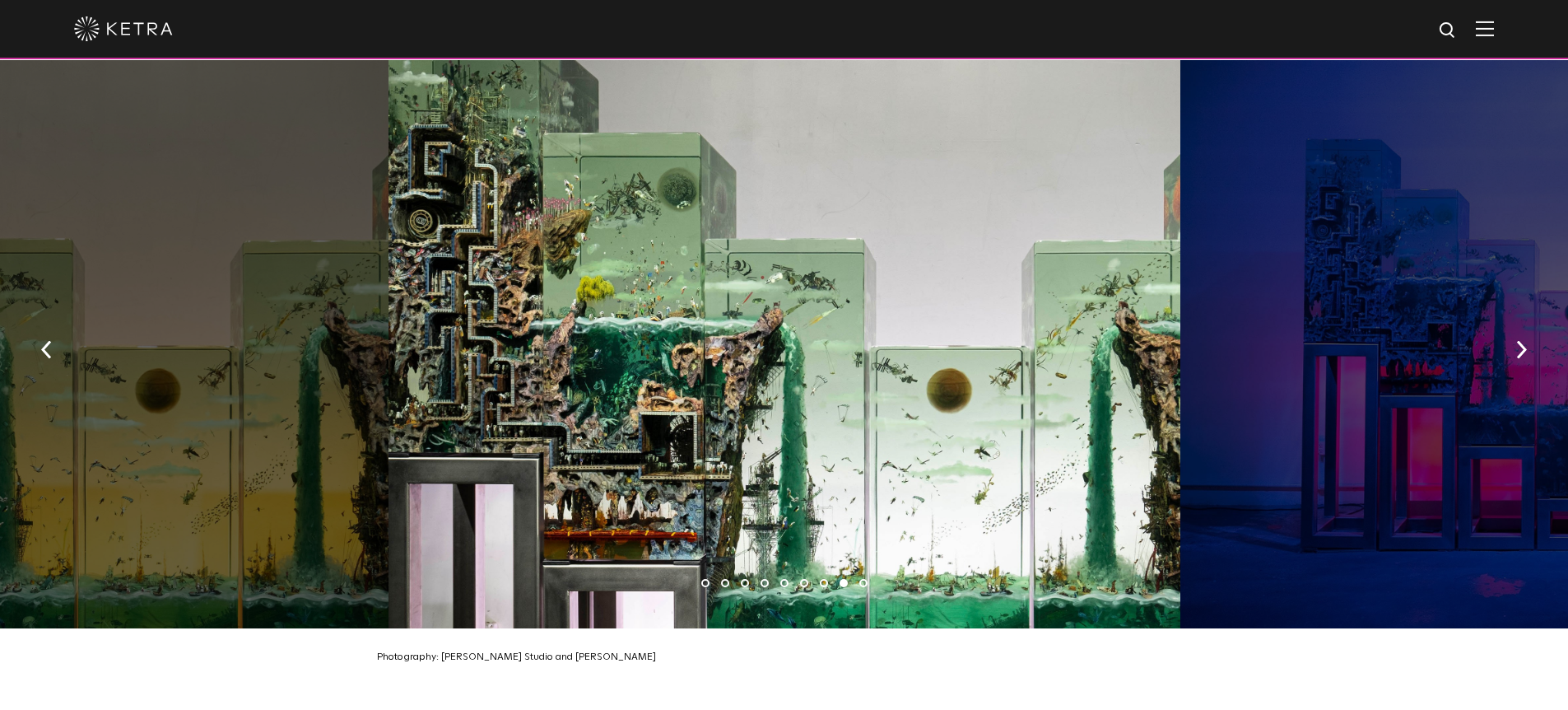
drag, startPoint x: 758, startPoint y: 377, endPoint x: 1016, endPoint y: 377, distance: 258.0
click at [992, 377] on div at bounding box center [784, 344] width 792 height 568
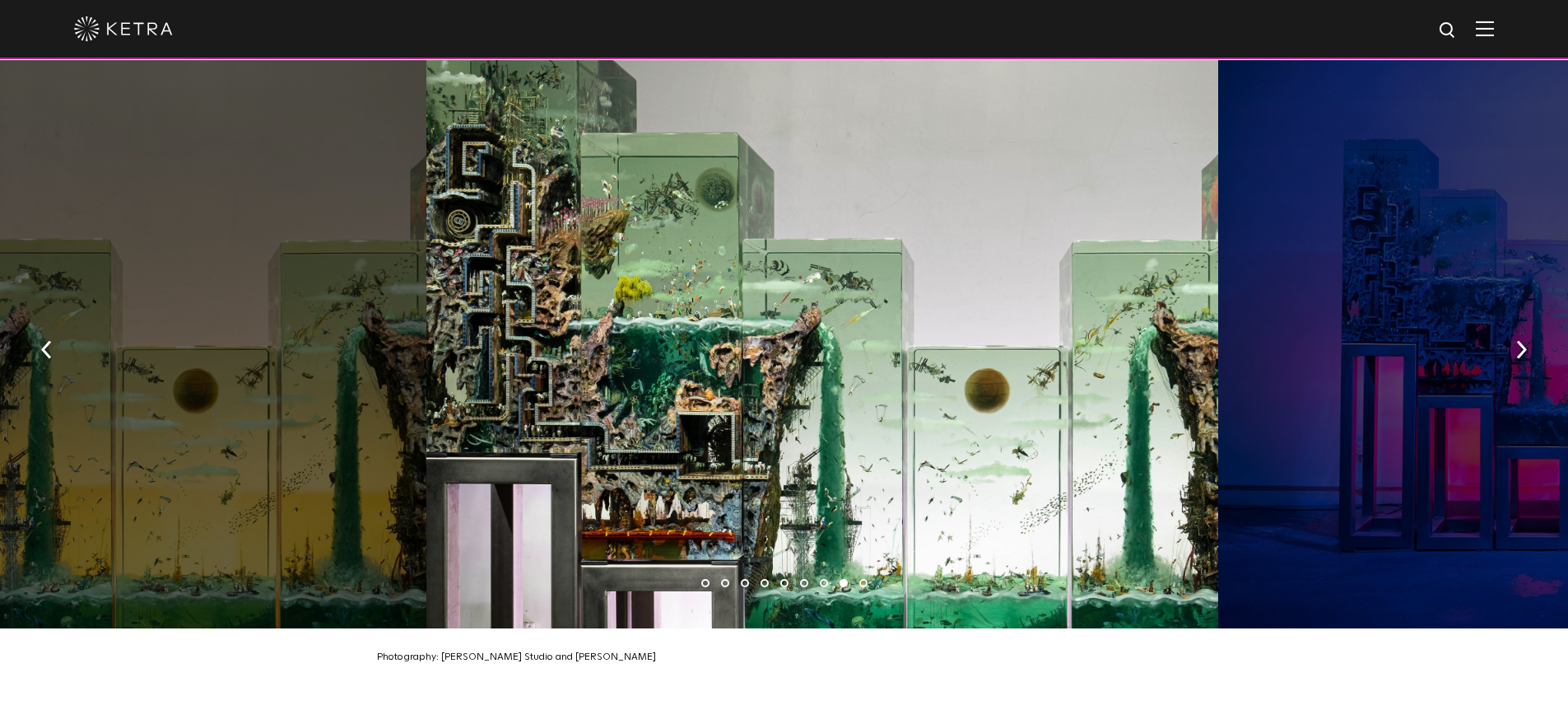
drag, startPoint x: 727, startPoint y: 413, endPoint x: 1173, endPoint y: 424, distance: 446.1
click at [1073, 418] on div at bounding box center [822, 344] width 792 height 568
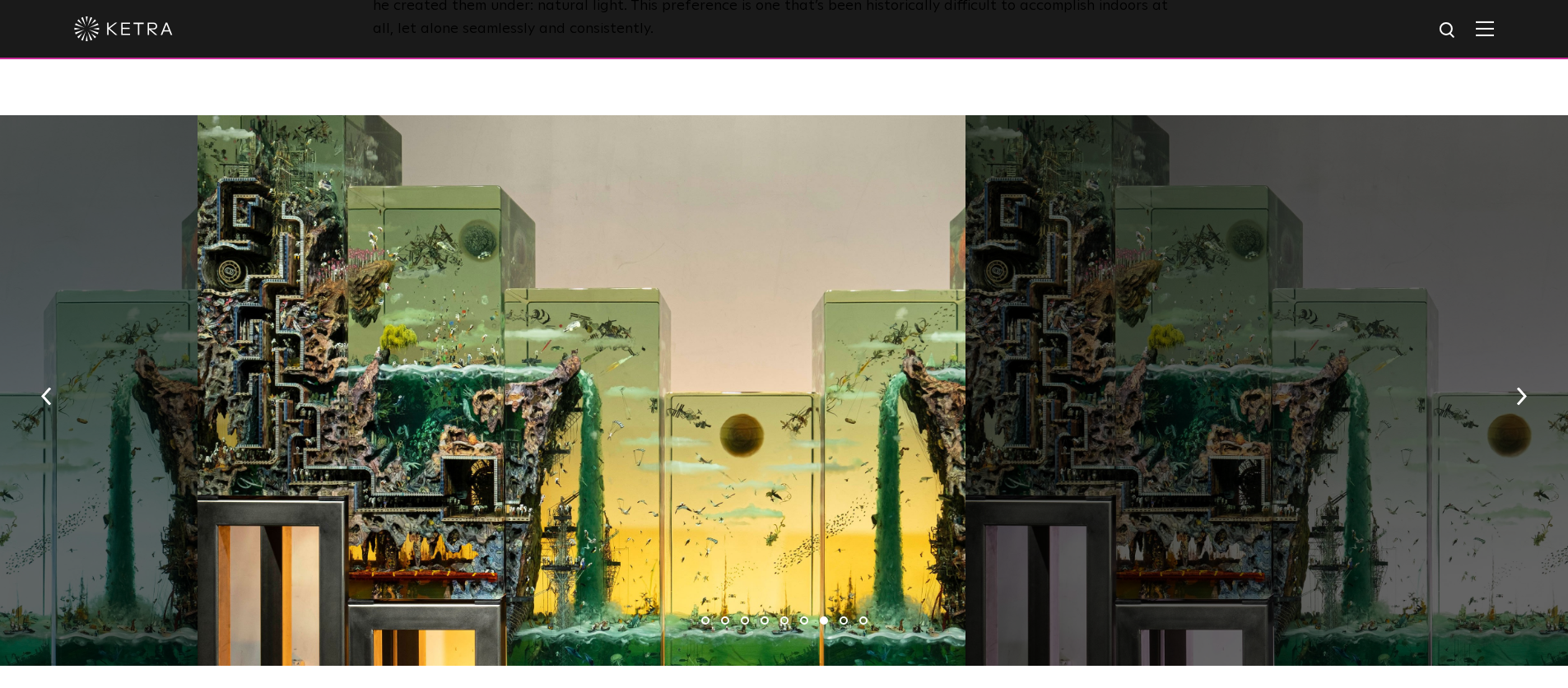
scroll to position [2427, 0]
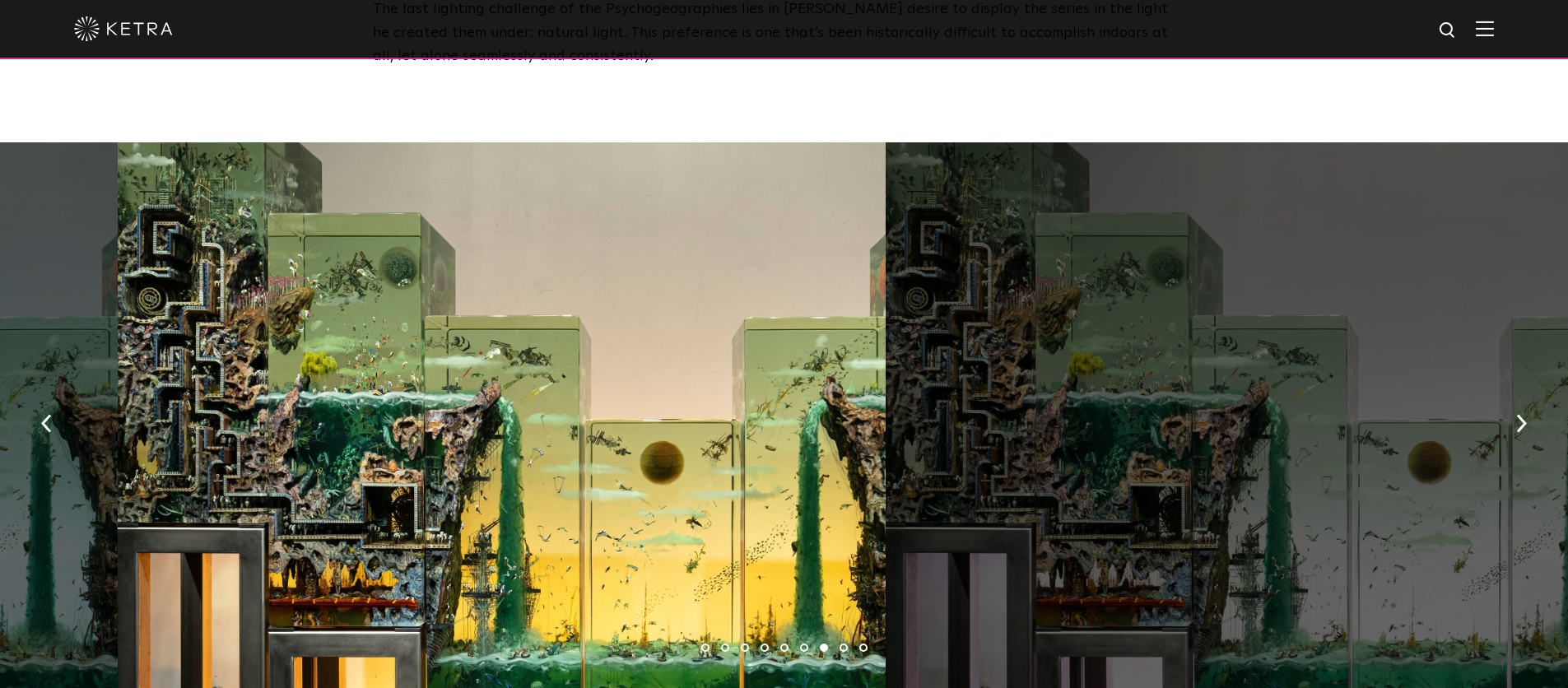
drag, startPoint x: 646, startPoint y: 420, endPoint x: 475, endPoint y: 401, distance: 172.1
click at [601, 415] on div at bounding box center [502, 418] width 767 height 551
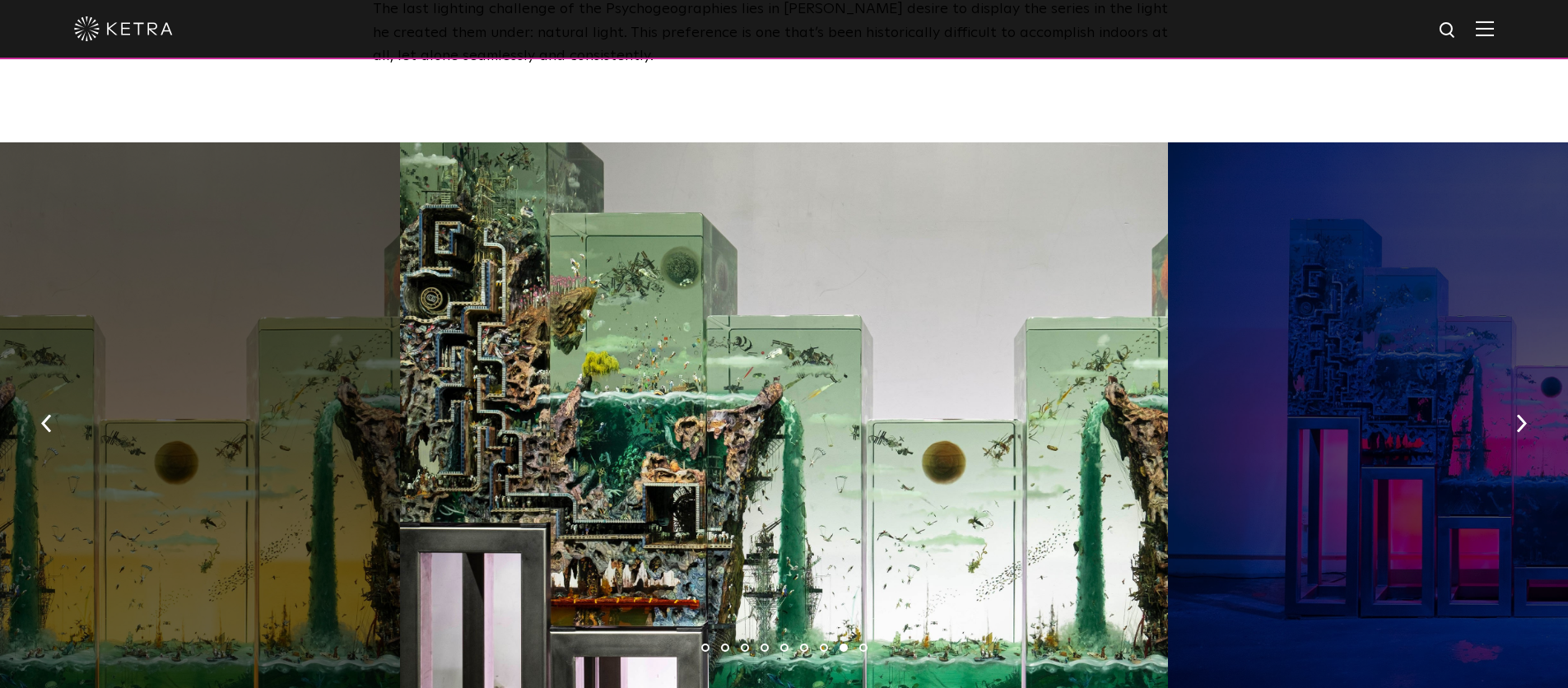
drag, startPoint x: 623, startPoint y: 433, endPoint x: 993, endPoint y: 430, distance: 370.0
click at [905, 426] on div at bounding box center [784, 418] width 767 height 551
click at [1067, 418] on div at bounding box center [784, 418] width 767 height 551
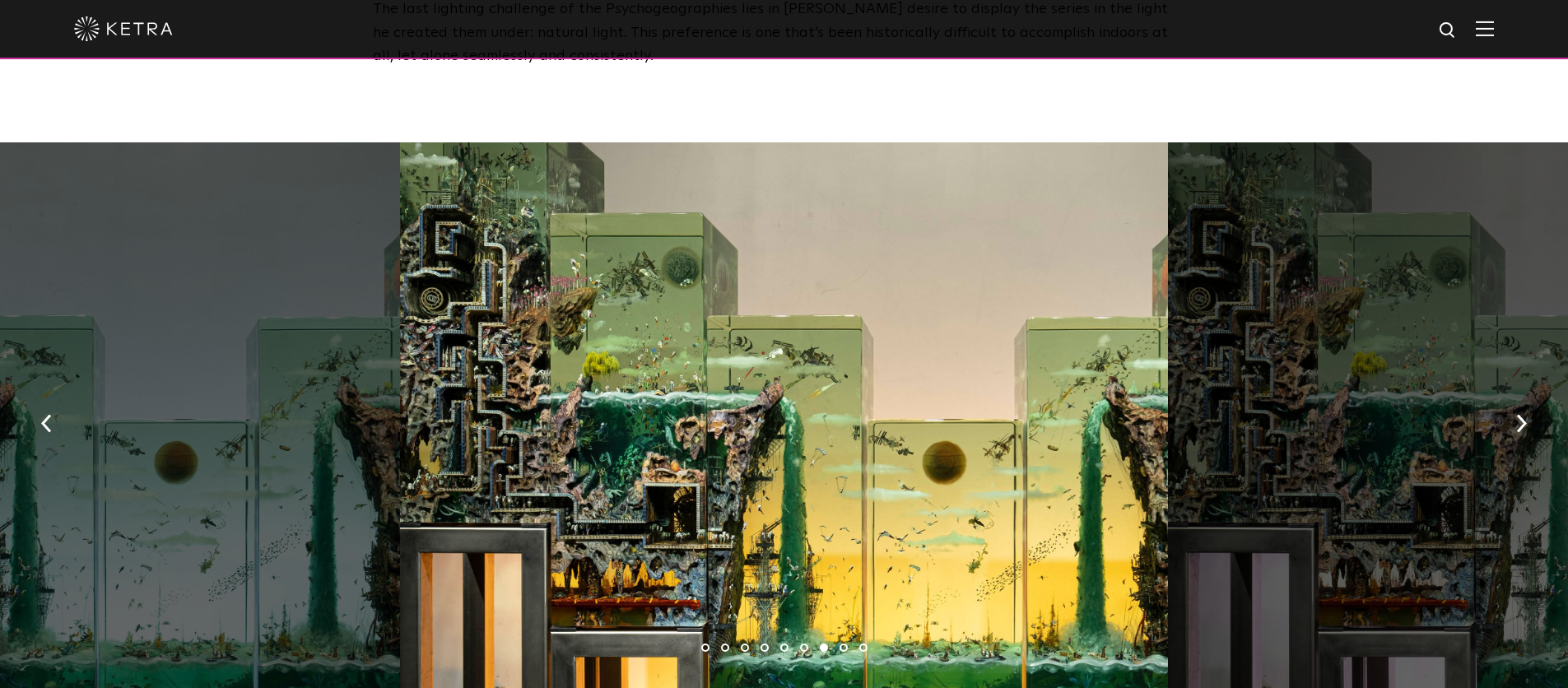
click at [915, 379] on div at bounding box center [784, 418] width 767 height 551
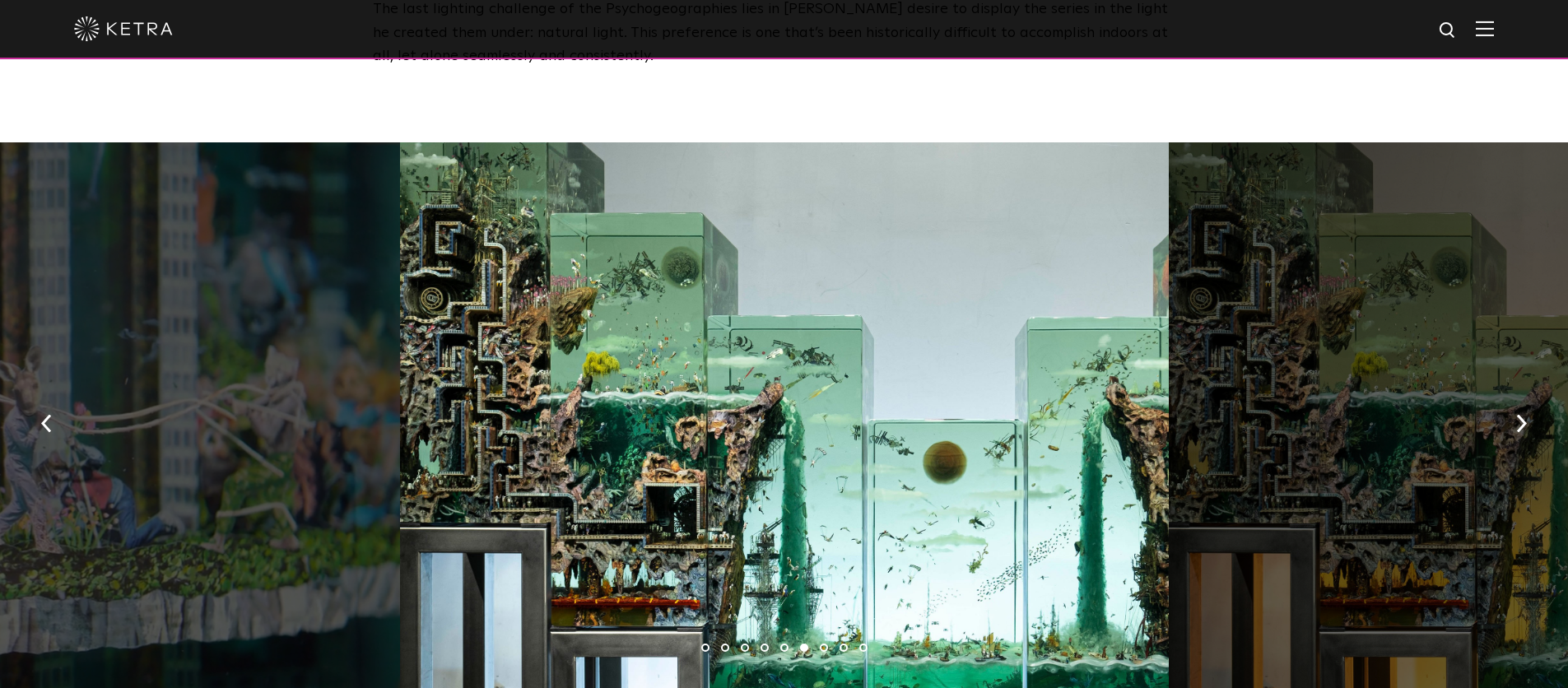
drag, startPoint x: 953, startPoint y: 486, endPoint x: 685, endPoint y: 501, distance: 268.4
click at [692, 504] on div at bounding box center [784, 418] width 767 height 551
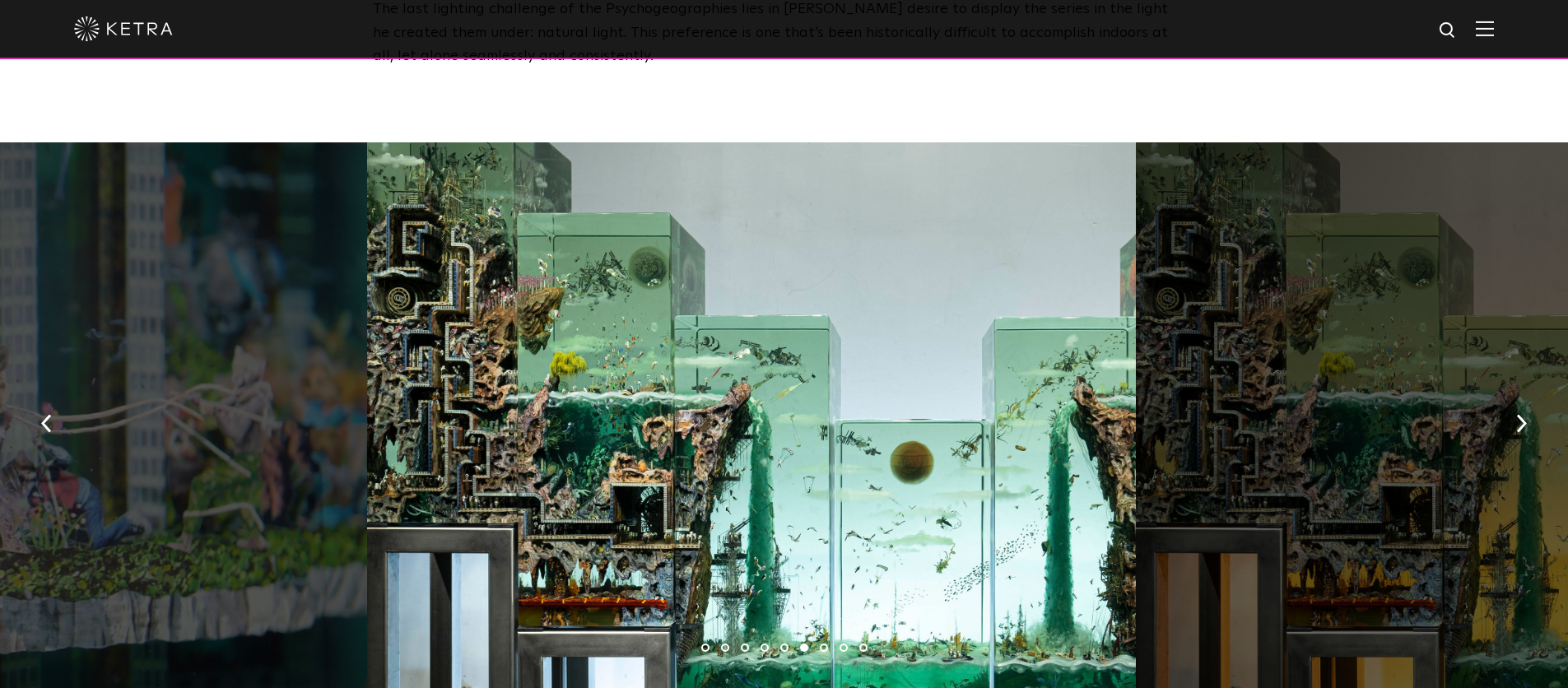
drag, startPoint x: 1005, startPoint y: 462, endPoint x: 454, endPoint y: 452, distance: 551.1
click at [499, 454] on div at bounding box center [750, 418] width 767 height 551
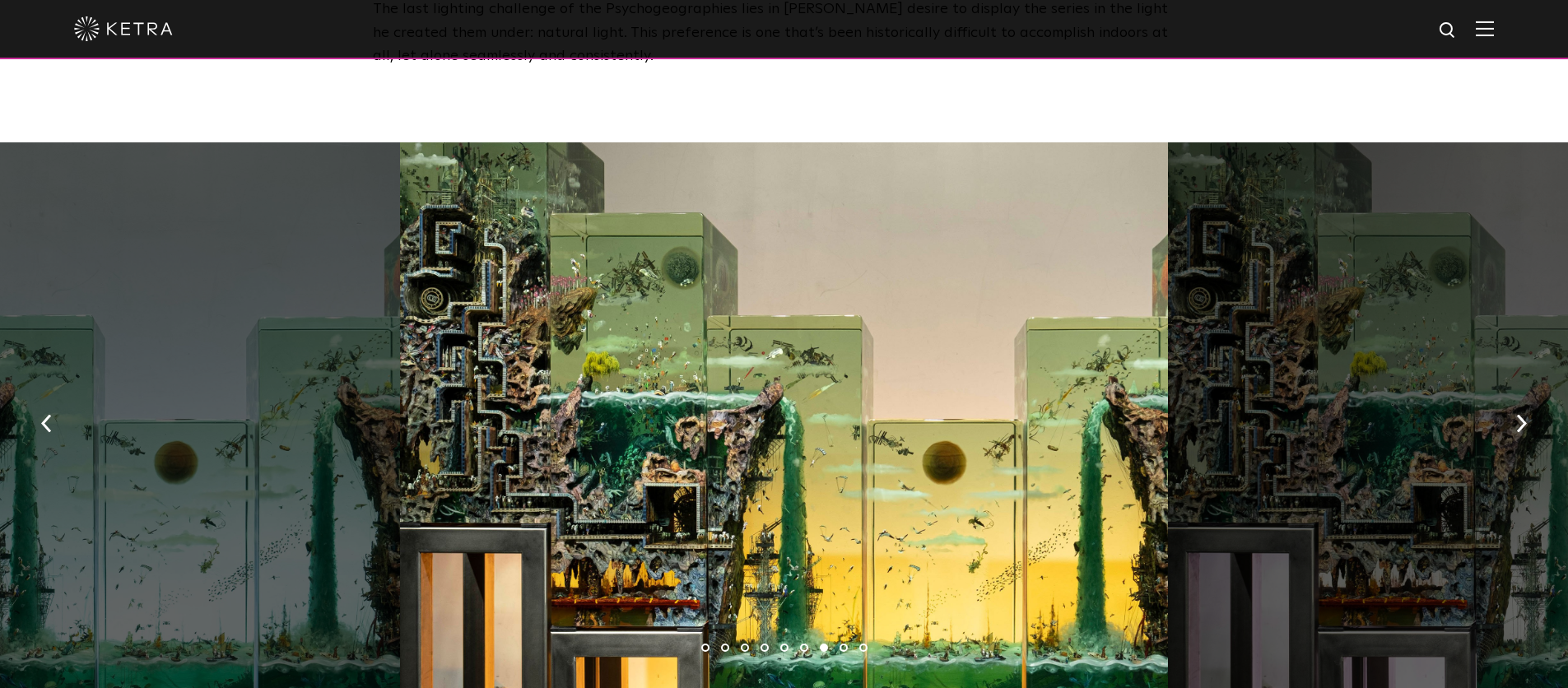
drag, startPoint x: 818, startPoint y: 416, endPoint x: 481, endPoint y: 381, distance: 338.8
click at [713, 398] on div at bounding box center [784, 418] width 767 height 551
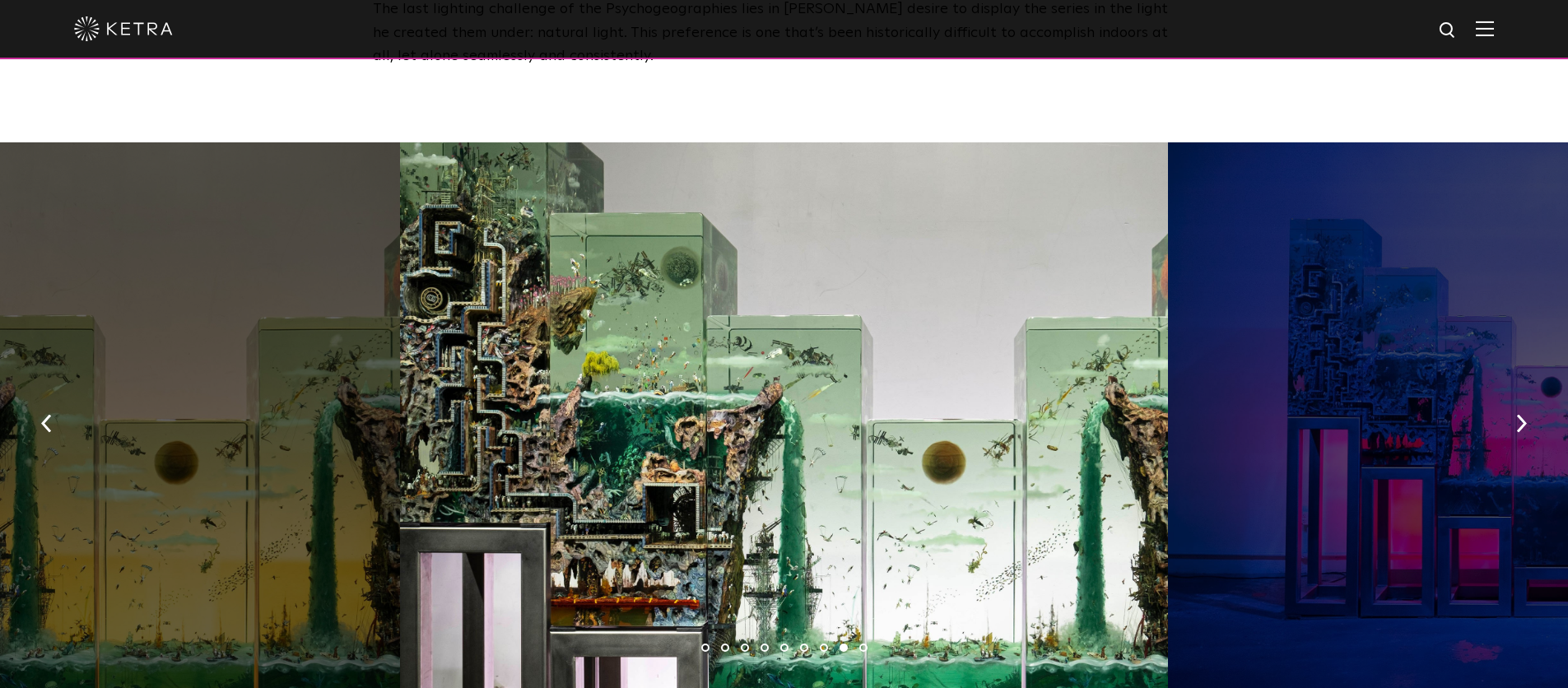
drag, startPoint x: 793, startPoint y: 454, endPoint x: 990, endPoint y: 482, distance: 199.0
click at [942, 464] on div at bounding box center [784, 418] width 767 height 551
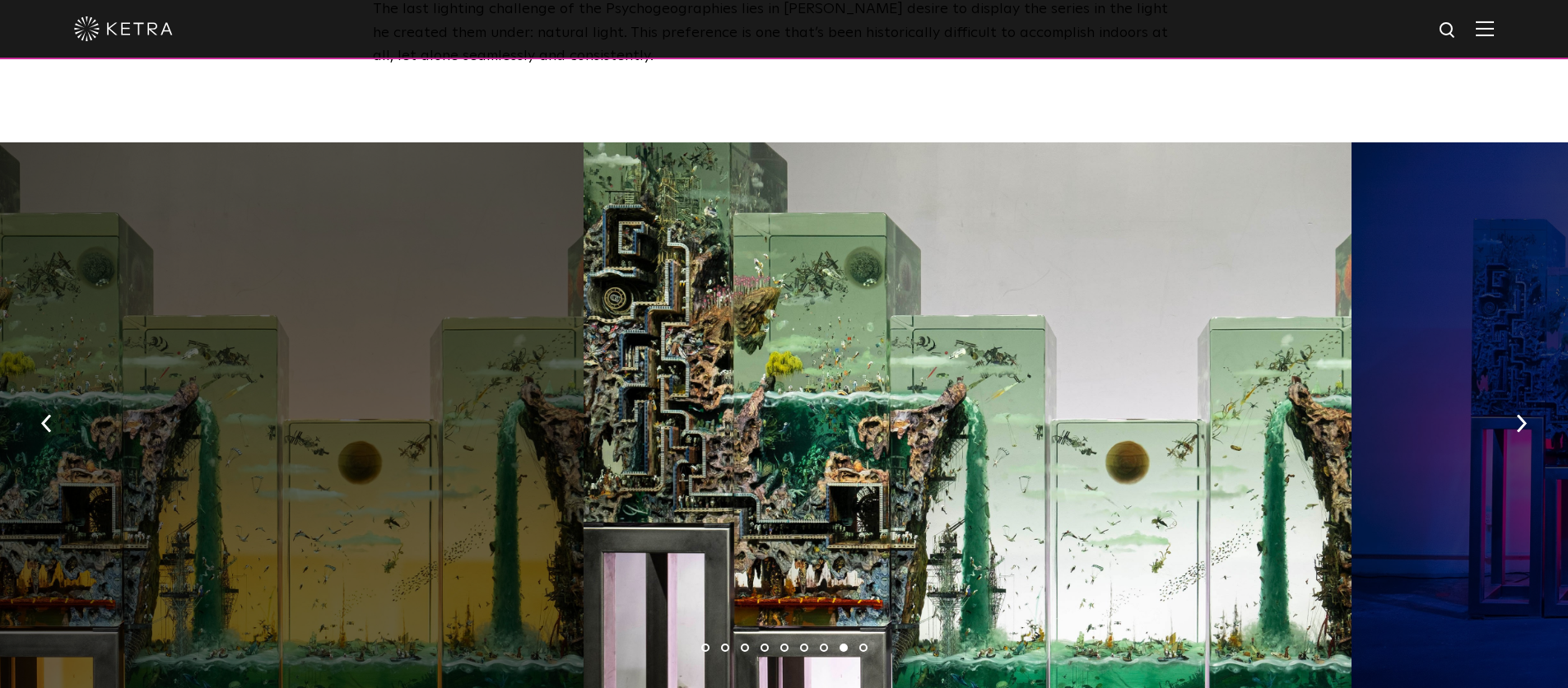
drag, startPoint x: 775, startPoint y: 450, endPoint x: 1182, endPoint y: 453, distance: 407.0
click at [1091, 453] on div at bounding box center [967, 418] width 767 height 551
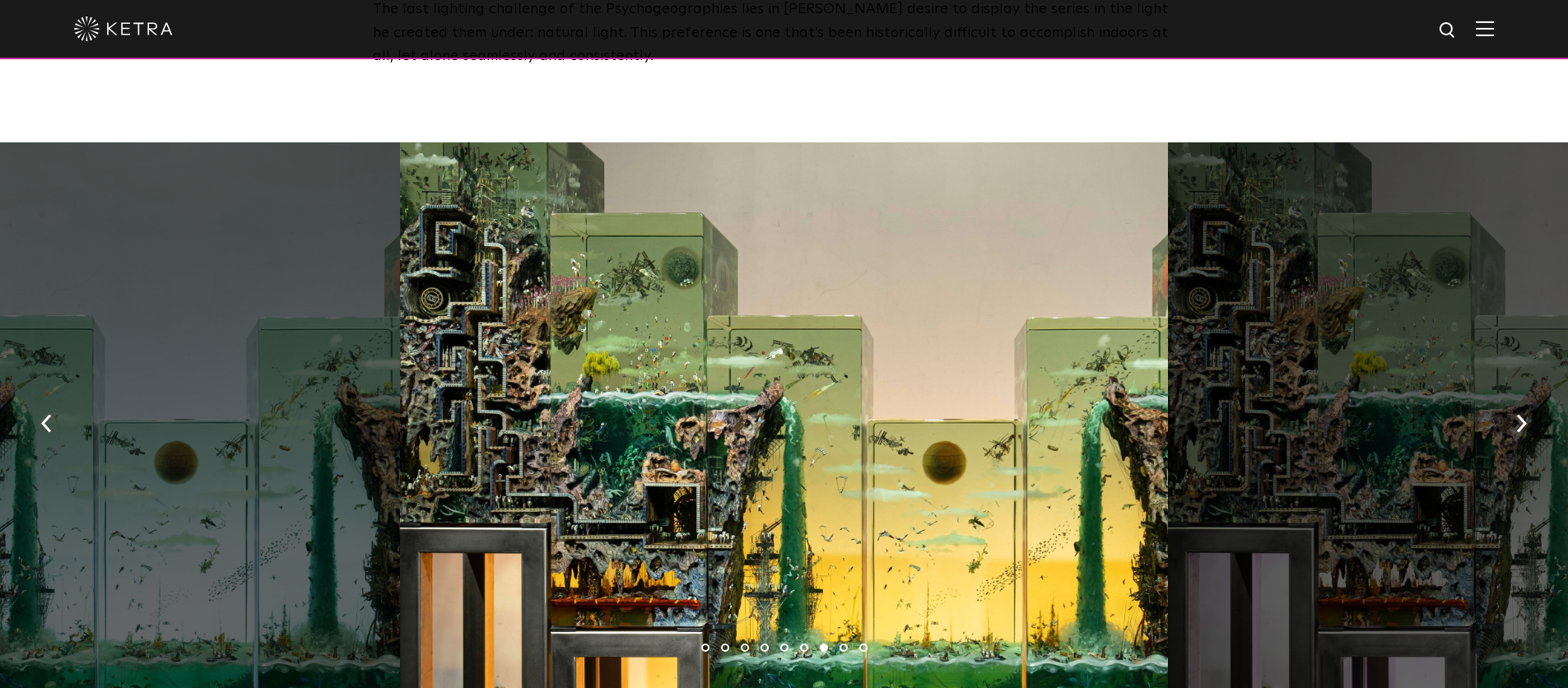
drag, startPoint x: 707, startPoint y: 392, endPoint x: 1042, endPoint y: 398, distance: 335.1
click at [913, 392] on div at bounding box center [784, 418] width 767 height 551
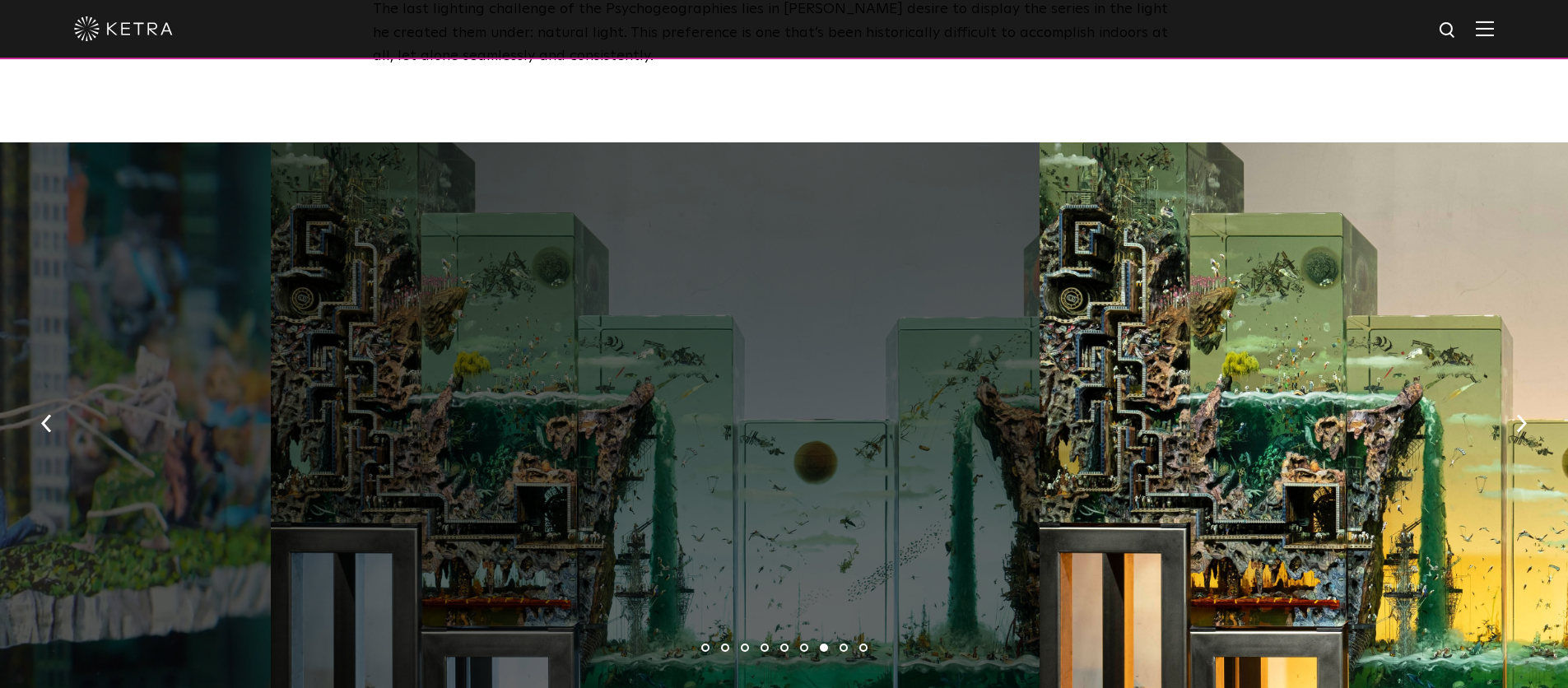
drag, startPoint x: 1024, startPoint y: 427, endPoint x: 1310, endPoint y: 427, distance: 286.0
click at [1187, 427] on div at bounding box center [1423, 418] width 767 height 551
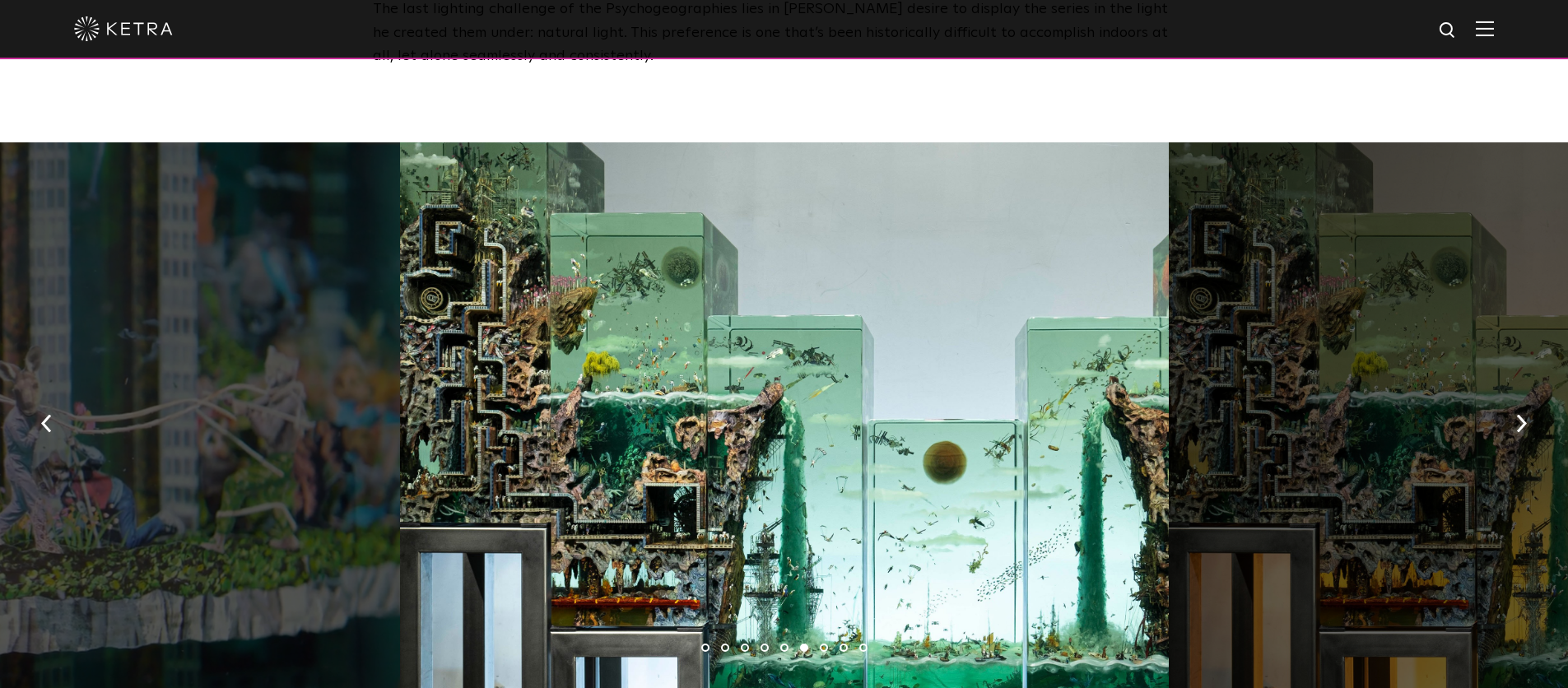
click at [621, 378] on div at bounding box center [784, 418] width 767 height 551
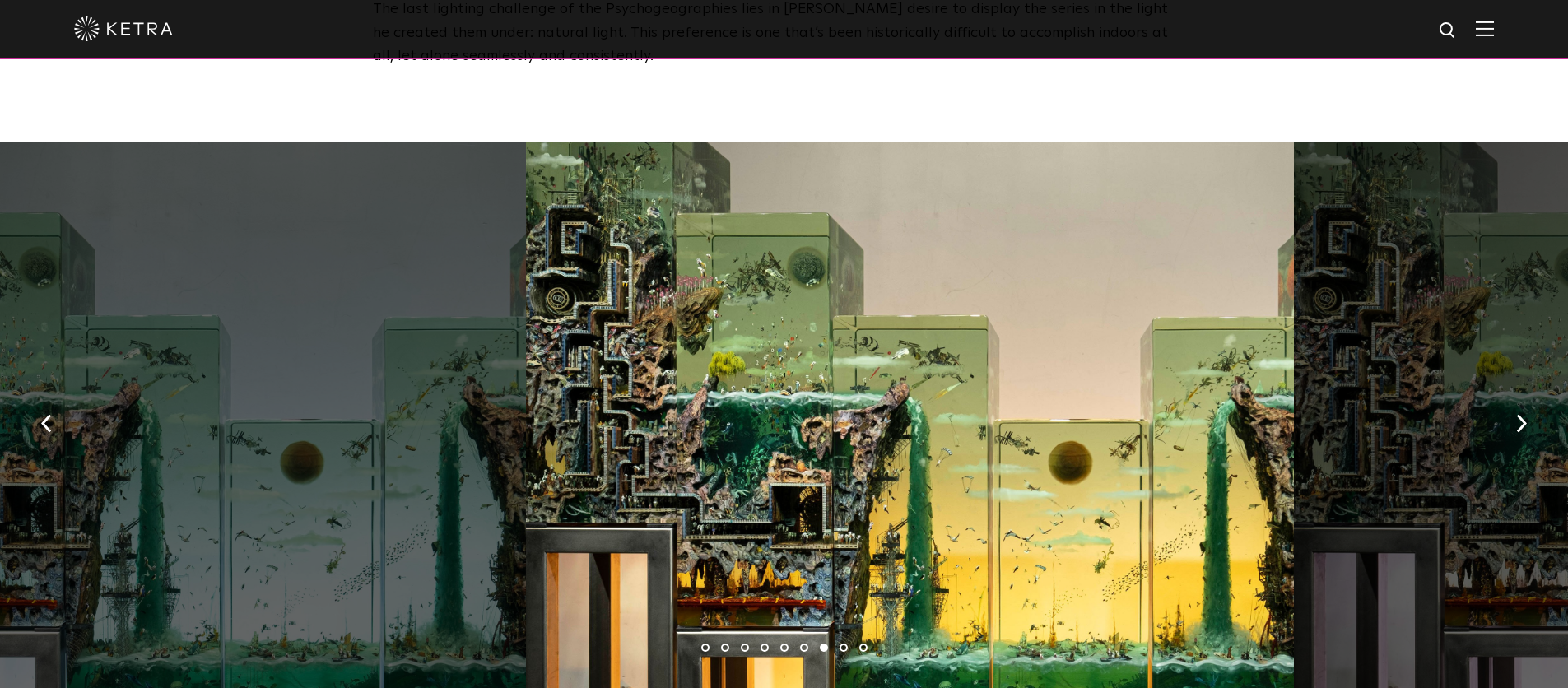
drag, startPoint x: 691, startPoint y: 387, endPoint x: 935, endPoint y: 395, distance: 244.1
click at [922, 395] on div at bounding box center [909, 418] width 767 height 551
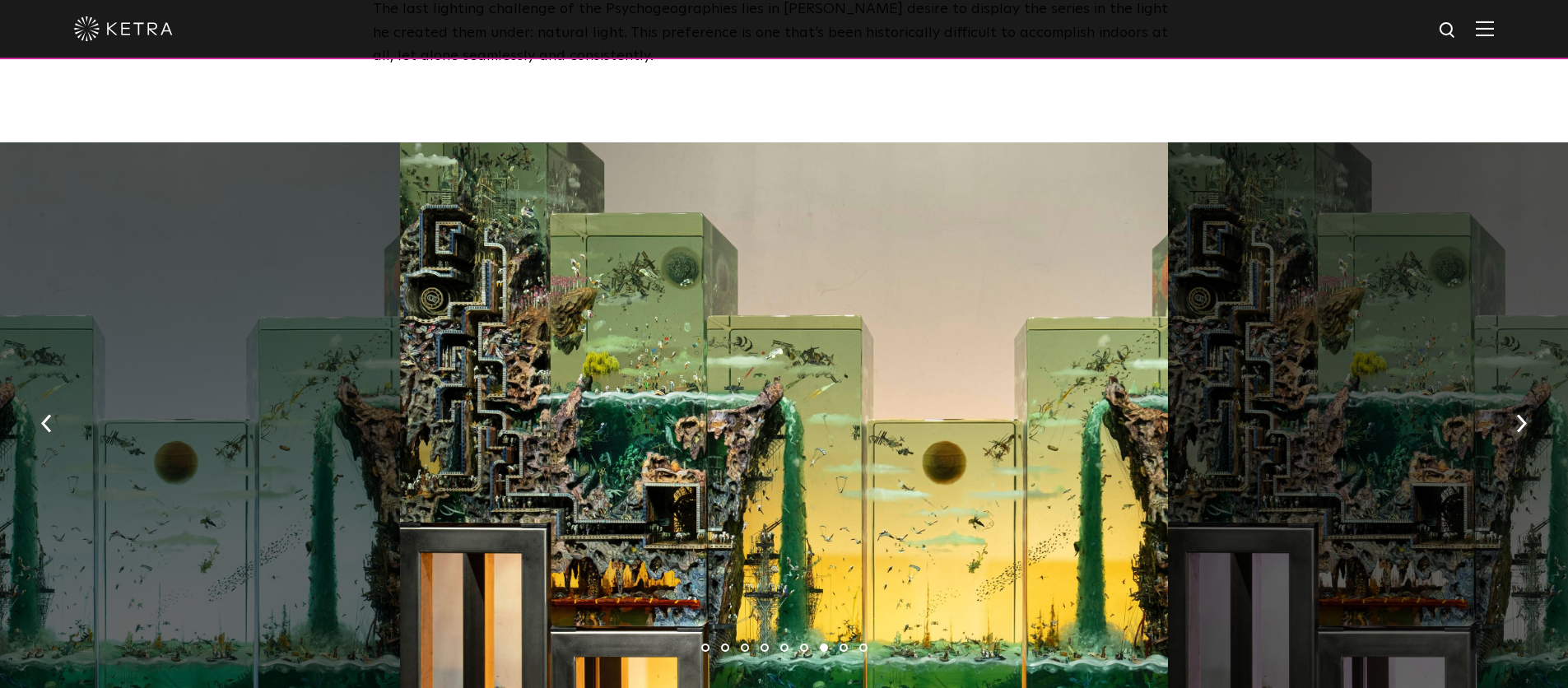
drag, startPoint x: 935, startPoint y: 386, endPoint x: 1322, endPoint y: 394, distance: 387.1
click at [1168, 386] on div at bounding box center [784, 418] width 767 height 551
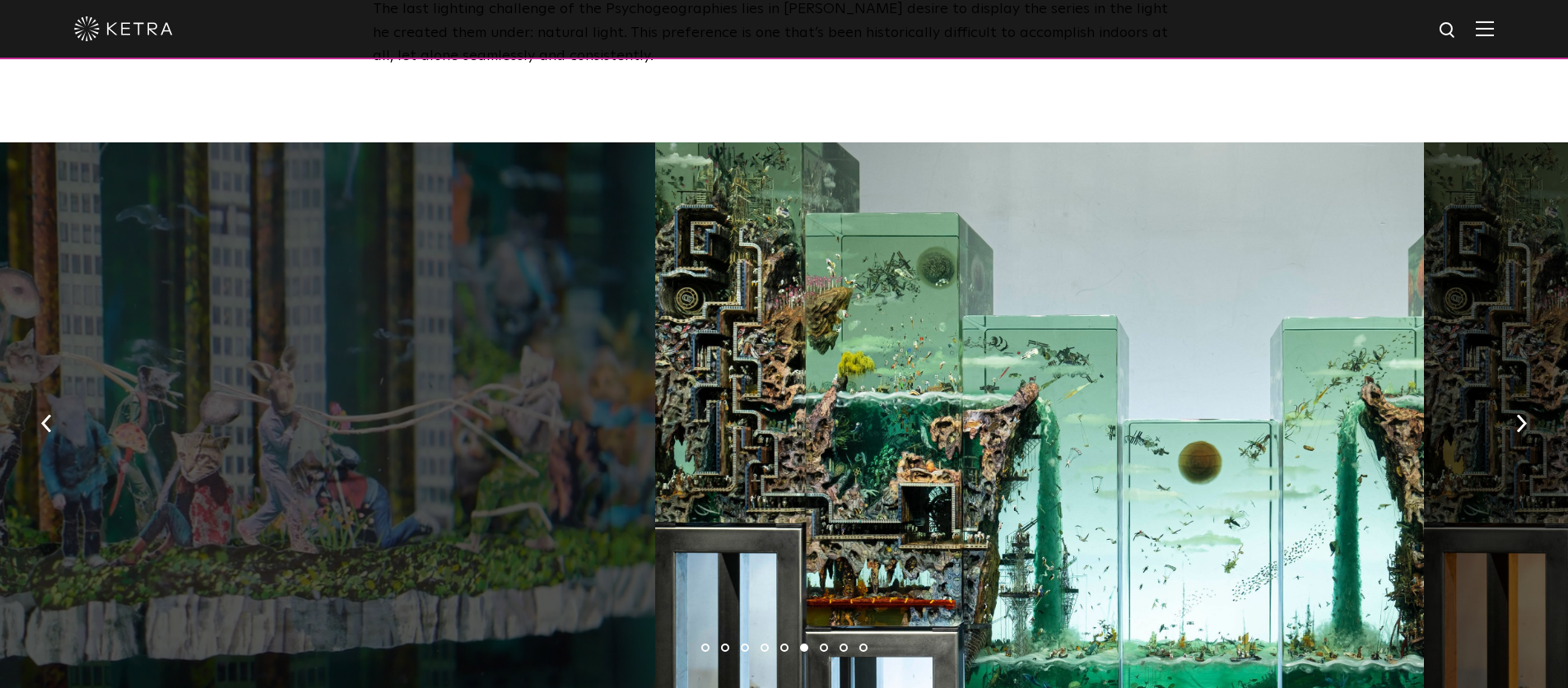
drag, startPoint x: 749, startPoint y: 392, endPoint x: 1320, endPoint y: 399, distance: 571.0
click at [1183, 397] on div at bounding box center [1039, 418] width 767 height 551
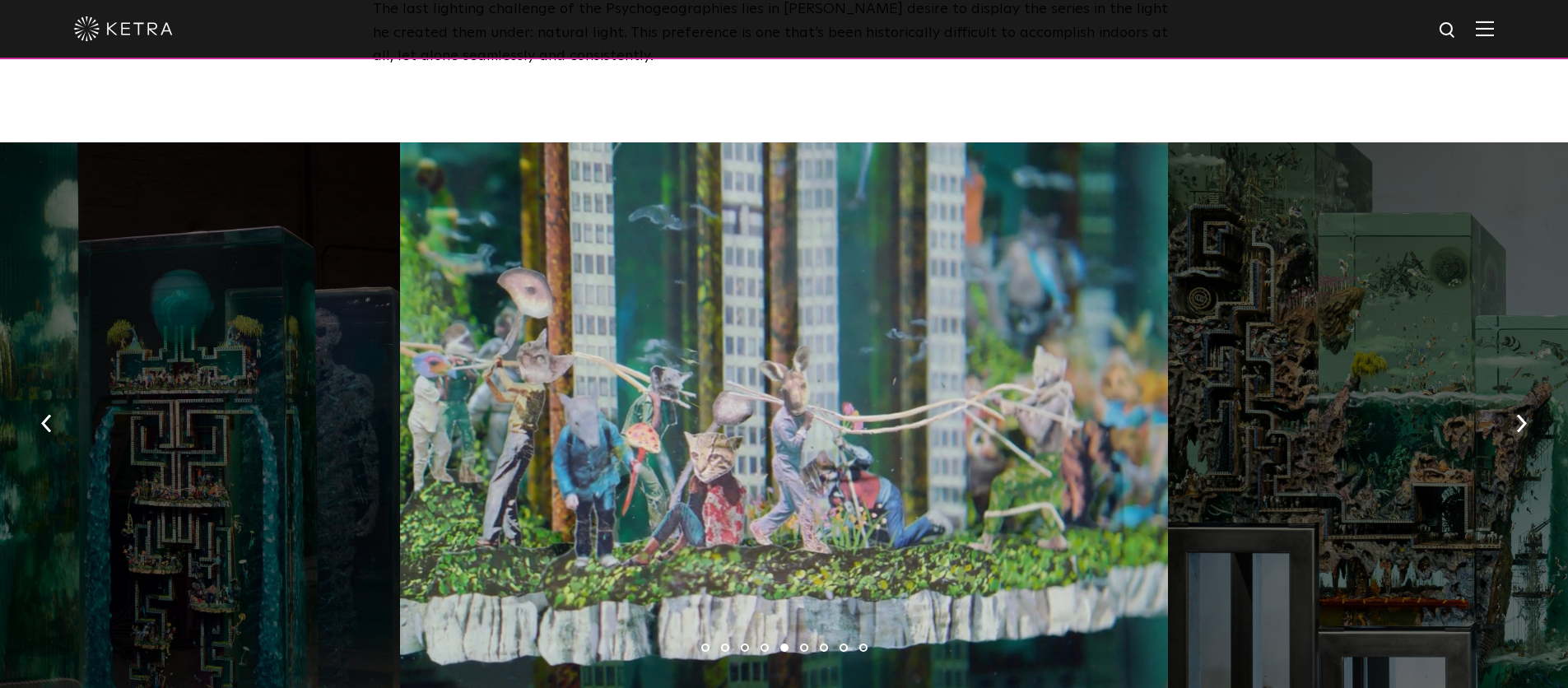
drag, startPoint x: 816, startPoint y: 392, endPoint x: 543, endPoint y: 352, distance: 275.9
click at [589, 360] on div at bounding box center [784, 418] width 767 height 551
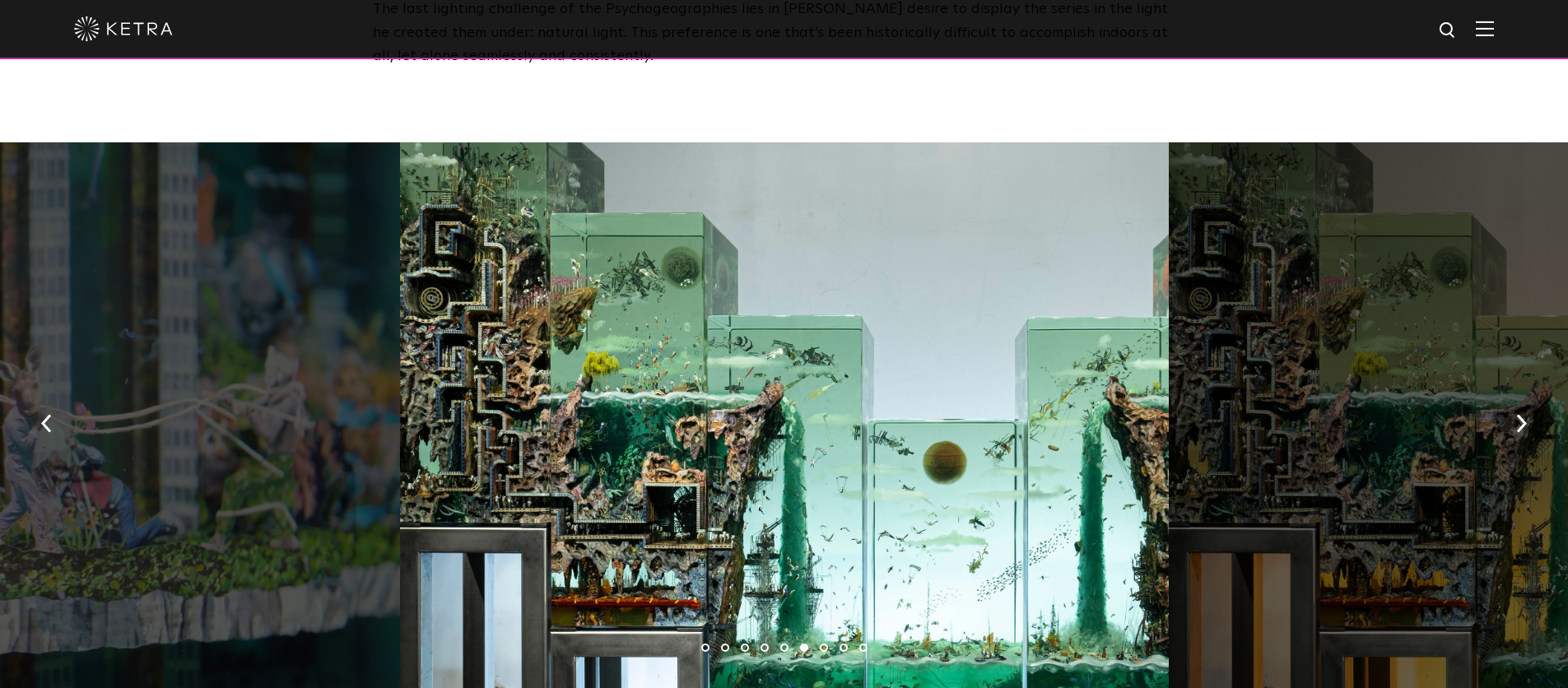
click at [770, 338] on div at bounding box center [784, 418] width 767 height 551
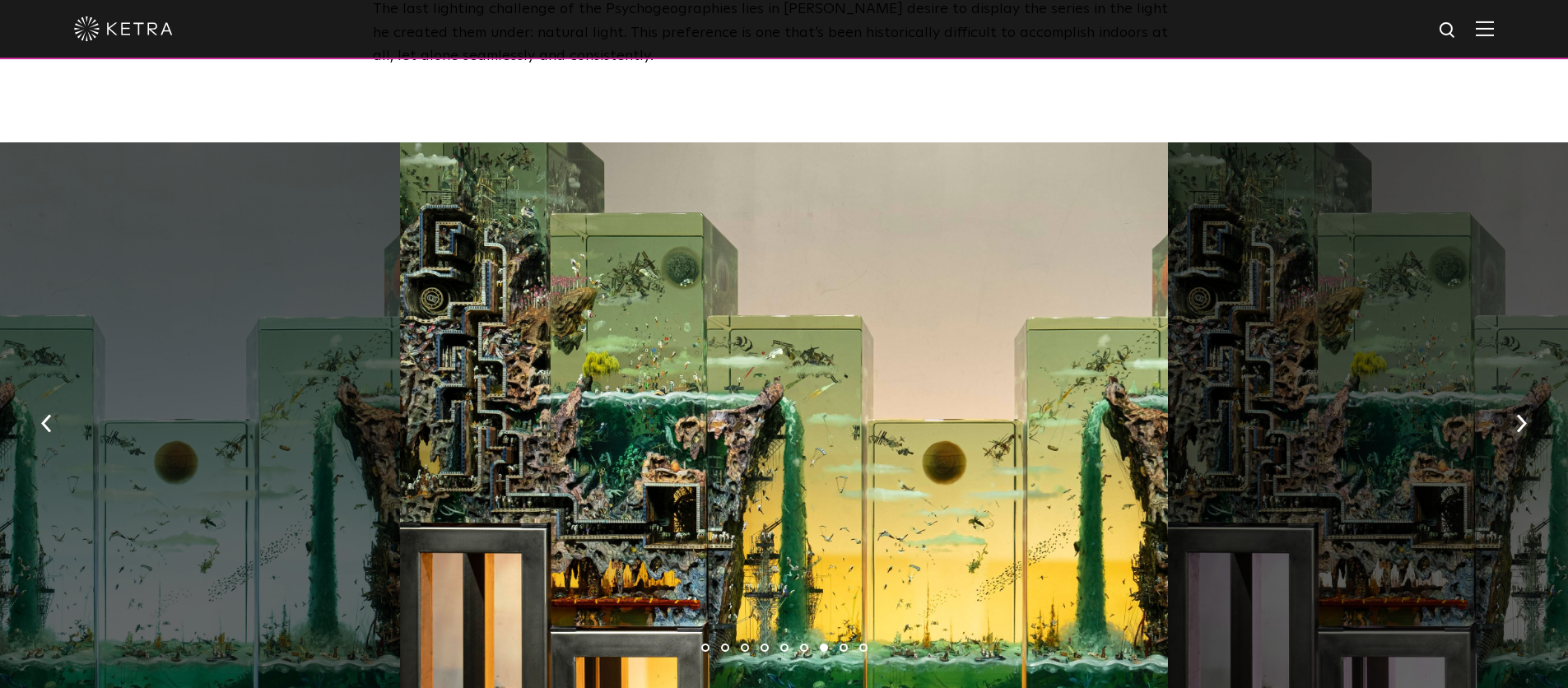
drag, startPoint x: 1030, startPoint y: 379, endPoint x: 883, endPoint y: 353, distance: 149.3
click at [940, 364] on div at bounding box center [784, 418] width 767 height 551
drag, startPoint x: 1161, startPoint y: 386, endPoint x: 766, endPoint y: 361, distance: 395.8
click at [805, 371] on div at bounding box center [784, 418] width 767 height 551
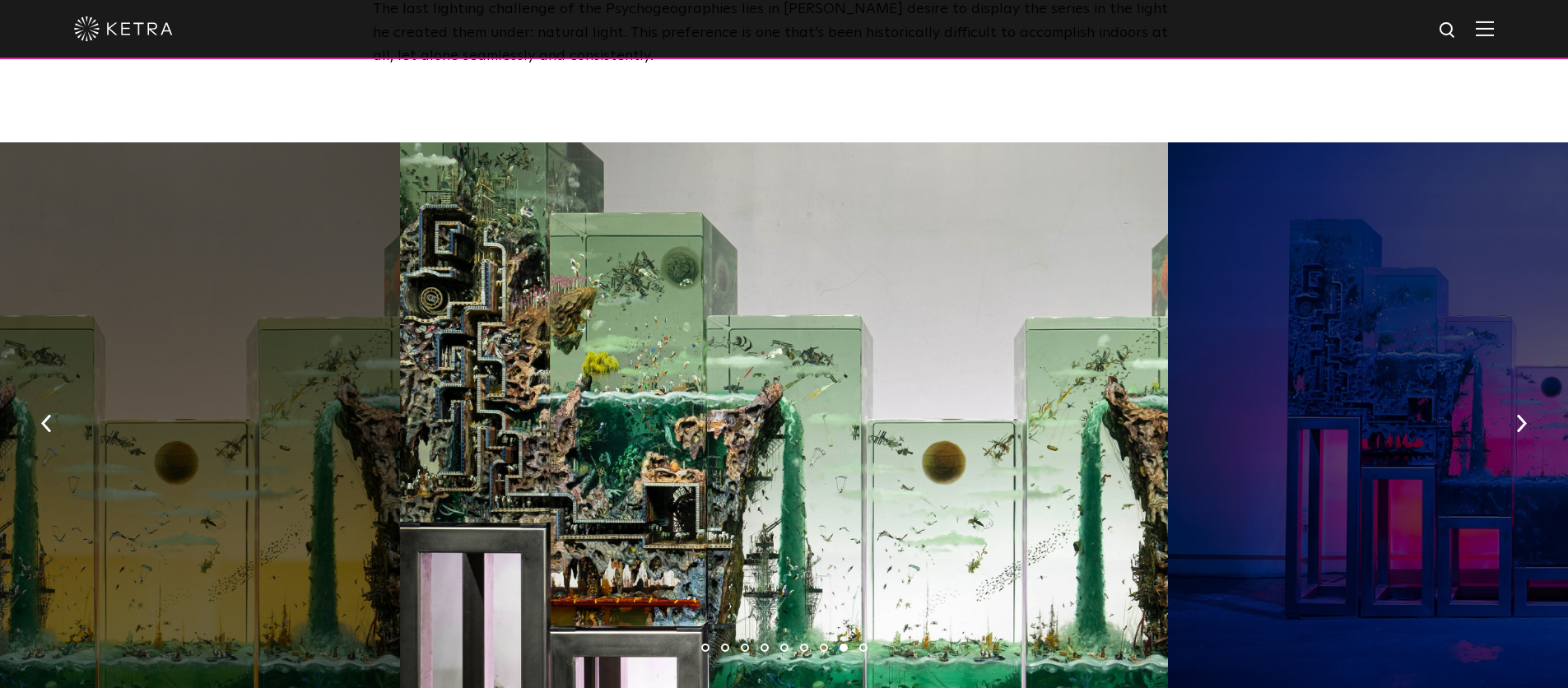
click at [851, 374] on div at bounding box center [784, 418] width 767 height 551
click at [1133, 386] on div at bounding box center [784, 418] width 767 height 551
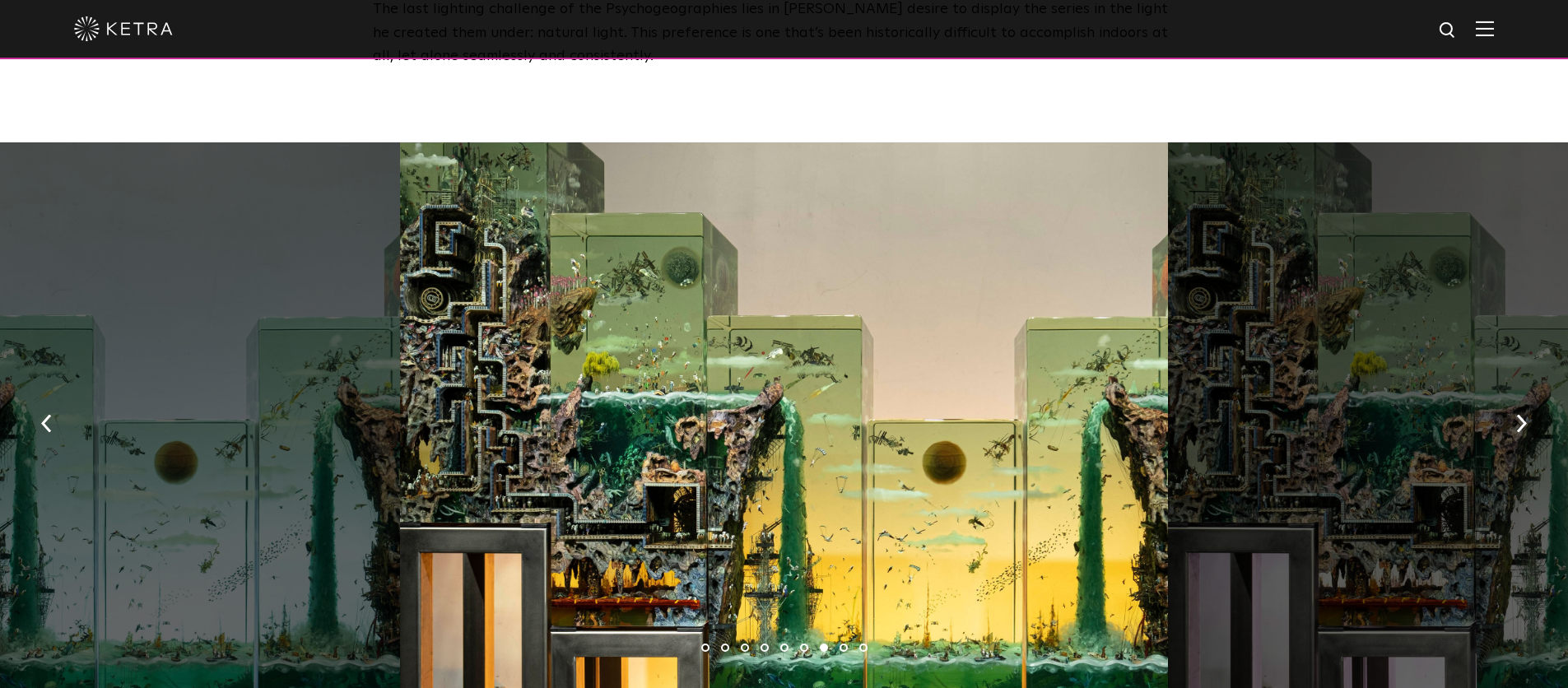
drag, startPoint x: 732, startPoint y: 372, endPoint x: 1156, endPoint y: 451, distance: 431.3
click at [1017, 401] on div at bounding box center [784, 418] width 767 height 551
